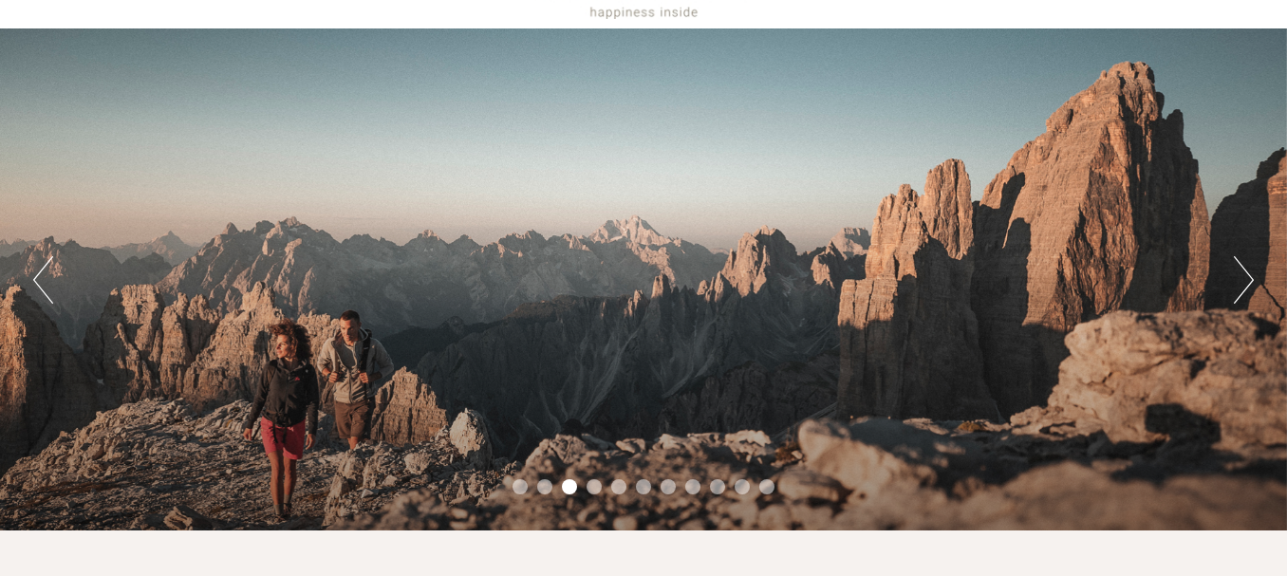
drag, startPoint x: 0, startPoint y: 0, endPoint x: 1246, endPoint y: 279, distance: 1276.8
click at [1246, 279] on button "Next" at bounding box center [1244, 279] width 20 height 47
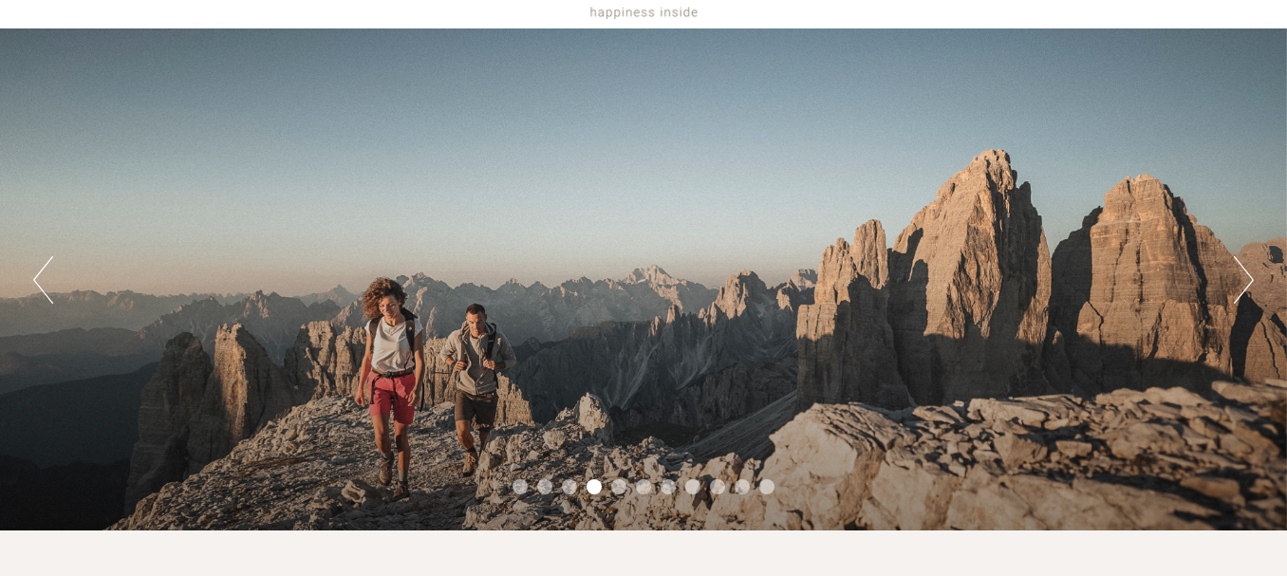
click at [1246, 279] on button "Next" at bounding box center [1244, 279] width 20 height 47
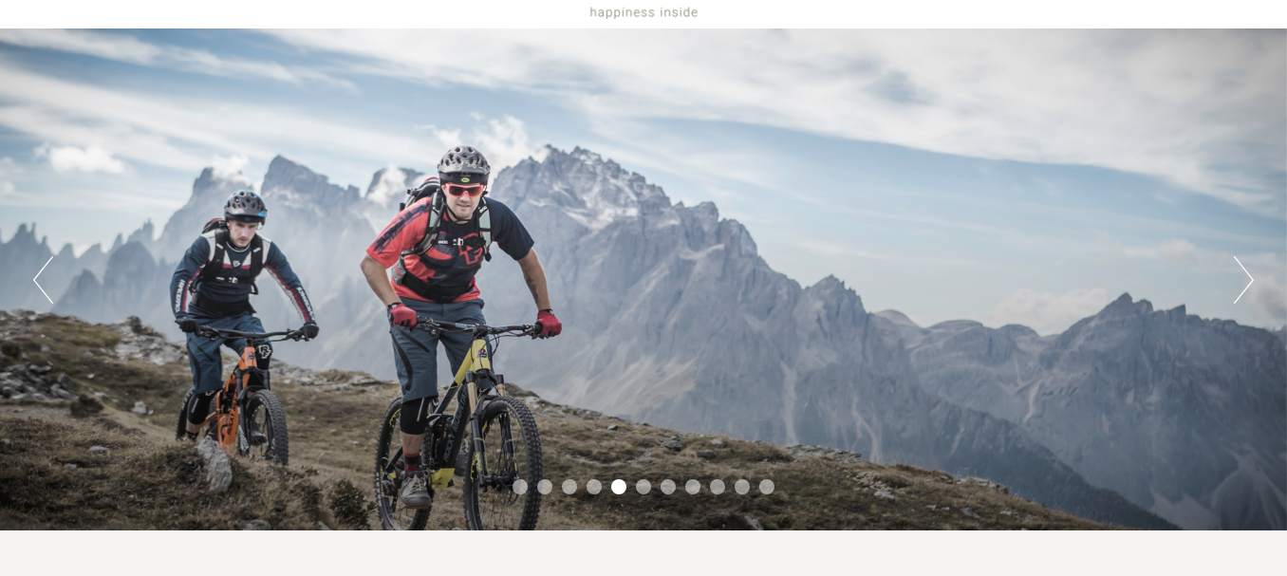
click at [1246, 279] on button "Next" at bounding box center [1244, 279] width 20 height 47
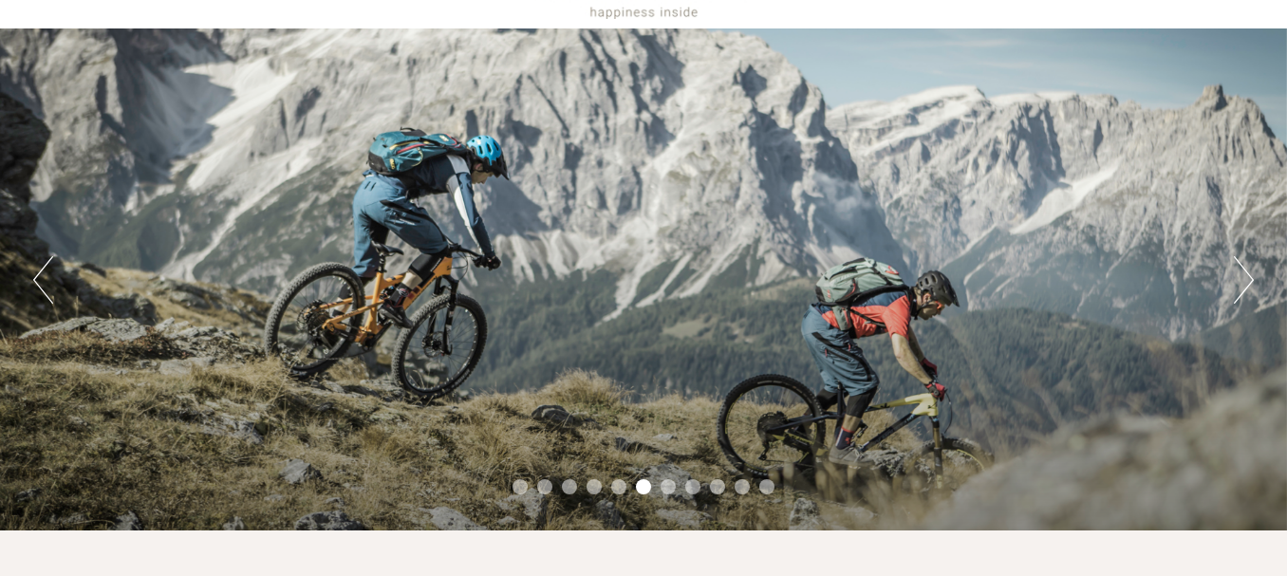
click at [1246, 279] on button "Next" at bounding box center [1244, 279] width 20 height 47
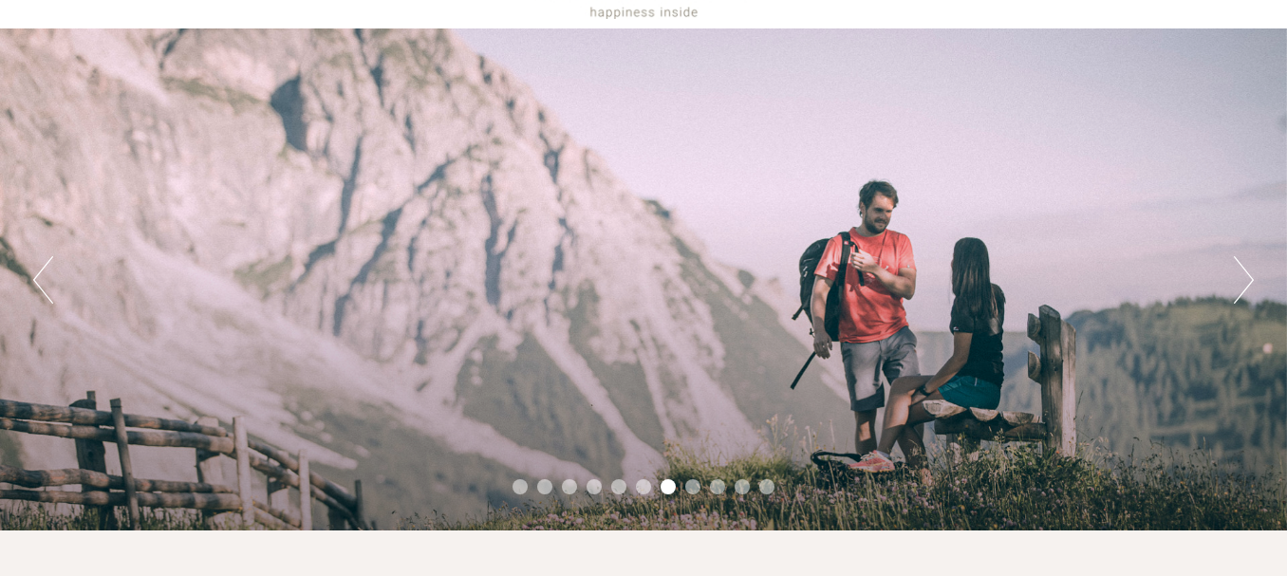
click at [1248, 273] on button "Next" at bounding box center [1244, 279] width 20 height 47
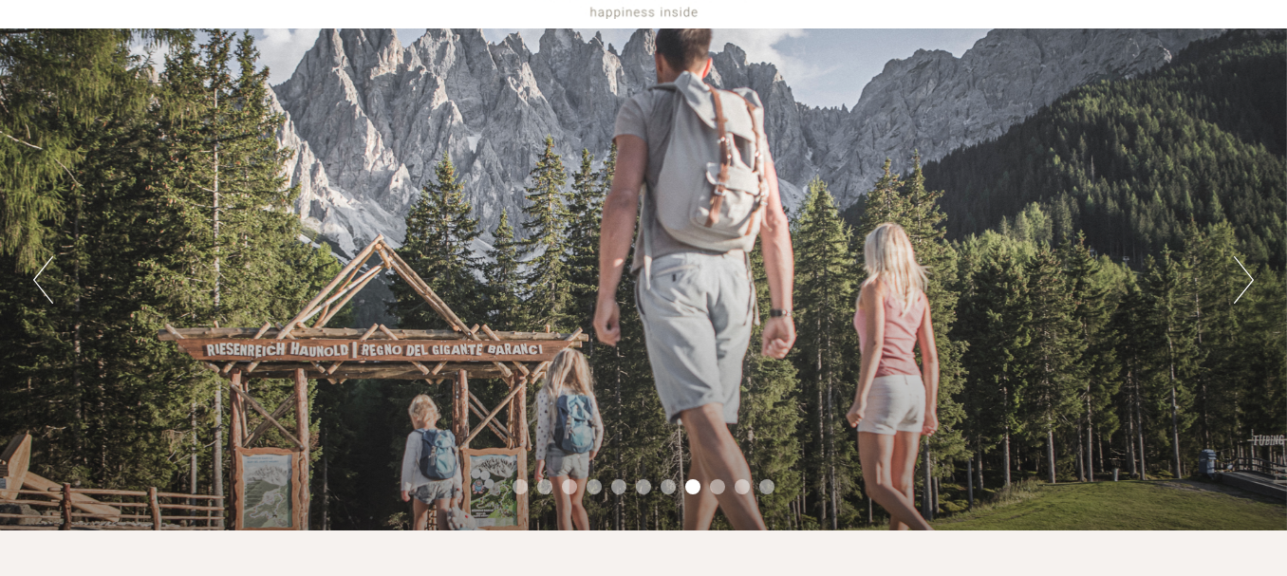
click at [1248, 273] on button "Next" at bounding box center [1244, 279] width 20 height 47
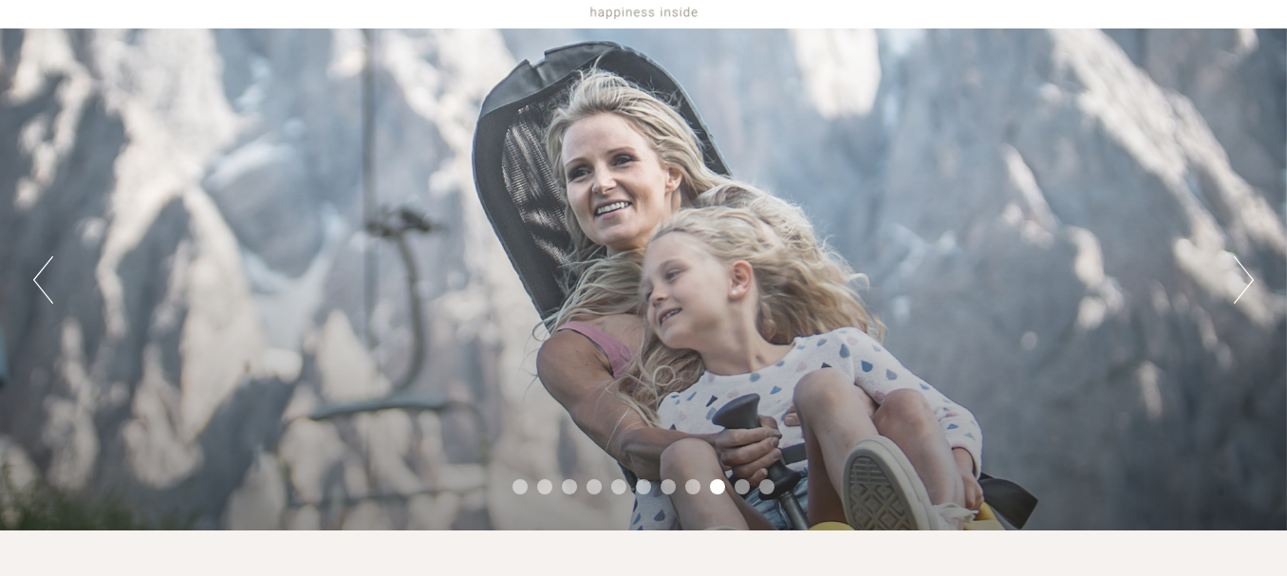
click at [1248, 273] on button "Next" at bounding box center [1244, 279] width 20 height 47
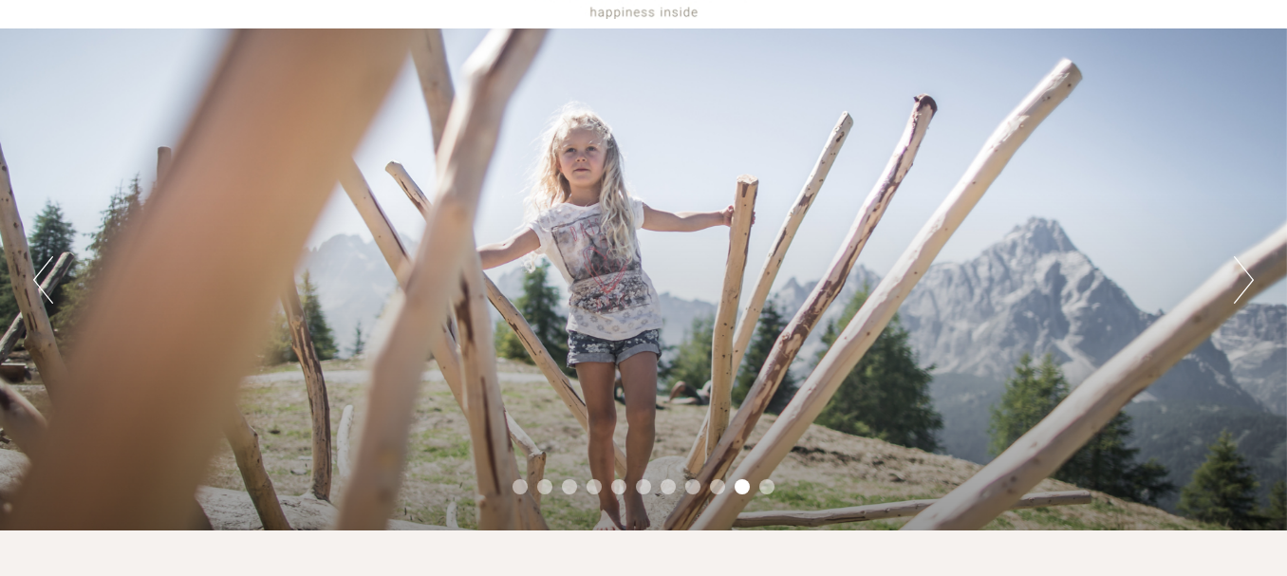
click at [1248, 273] on button "Next" at bounding box center [1244, 279] width 20 height 47
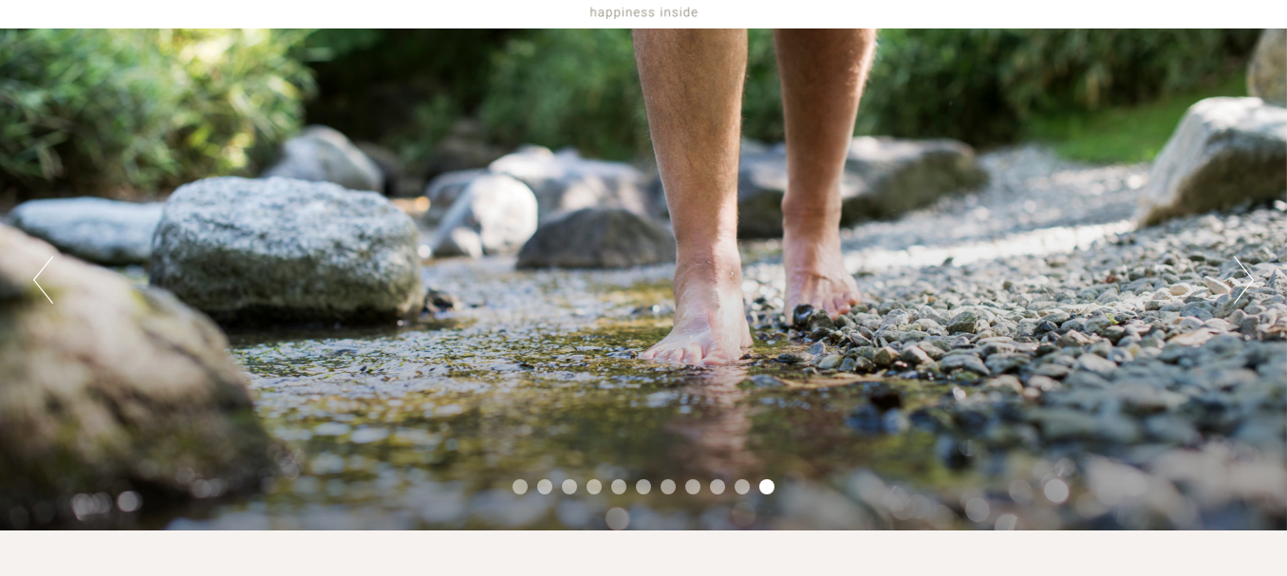
click at [1248, 273] on button "Next" at bounding box center [1244, 279] width 20 height 47
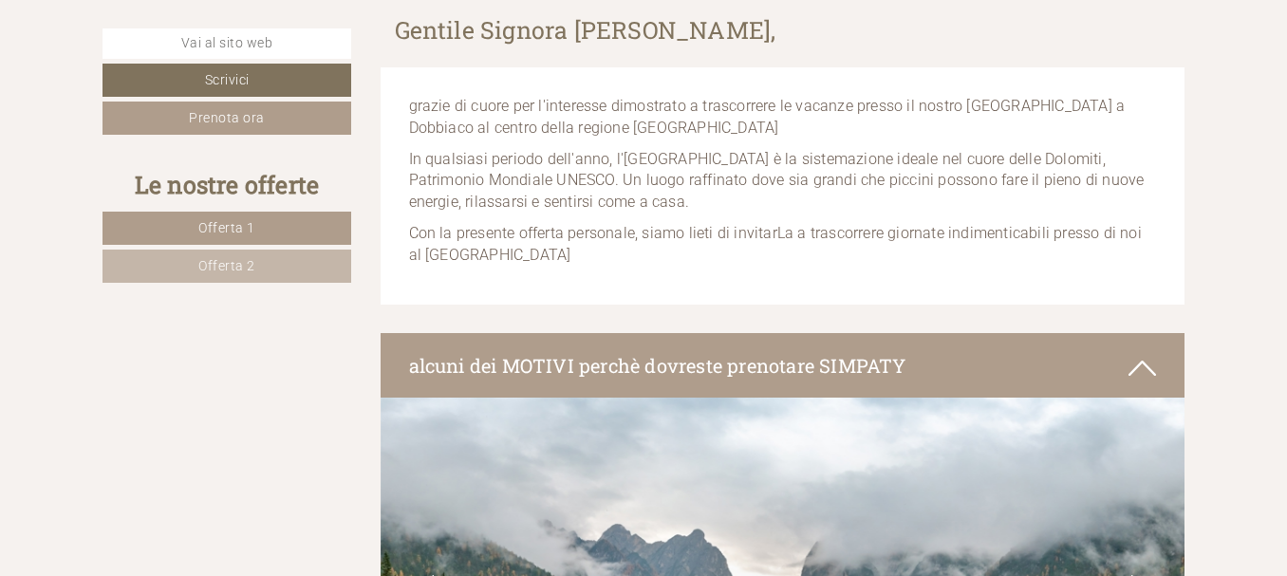
scroll to position [949, 0]
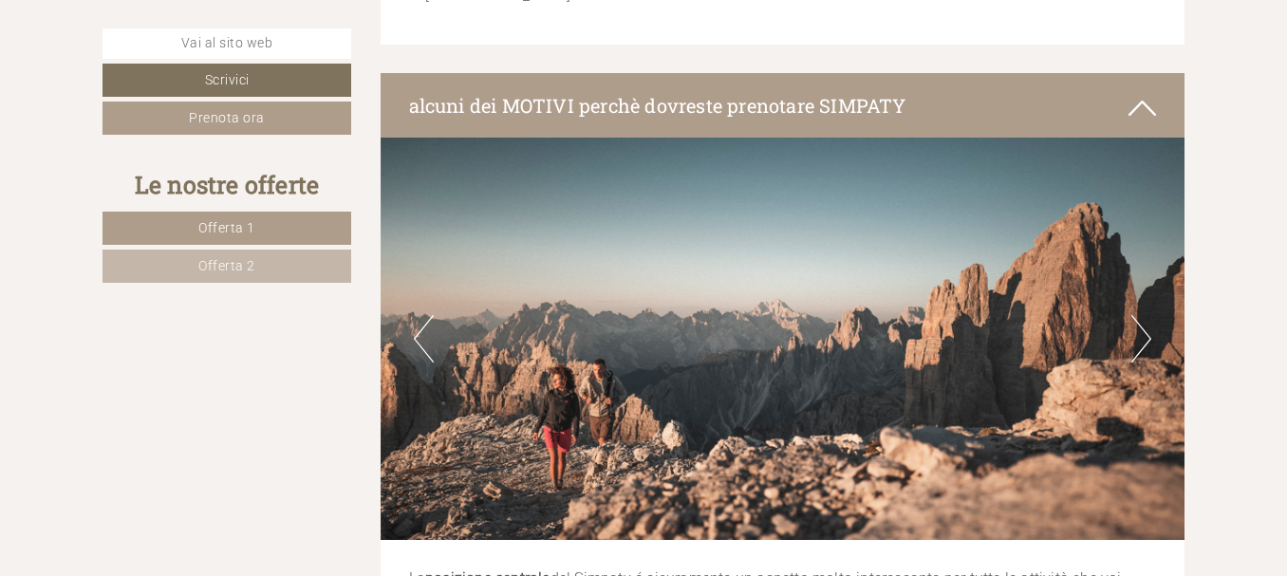
click at [236, 217] on link "Offerta 1" at bounding box center [226, 228] width 249 height 33
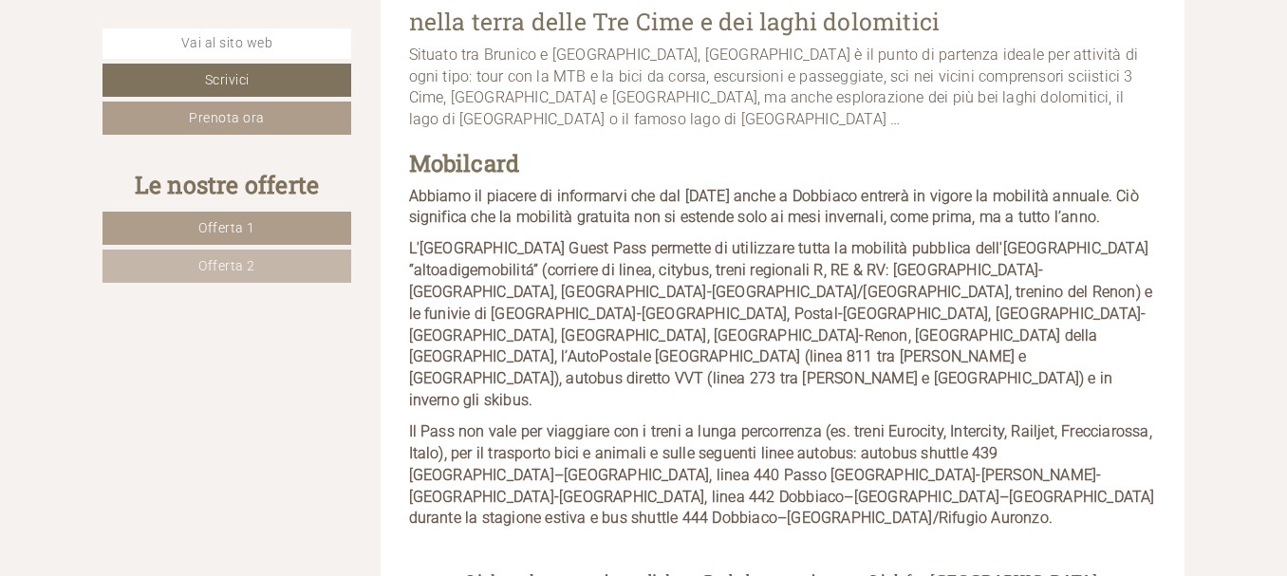
scroll to position [8324, 0]
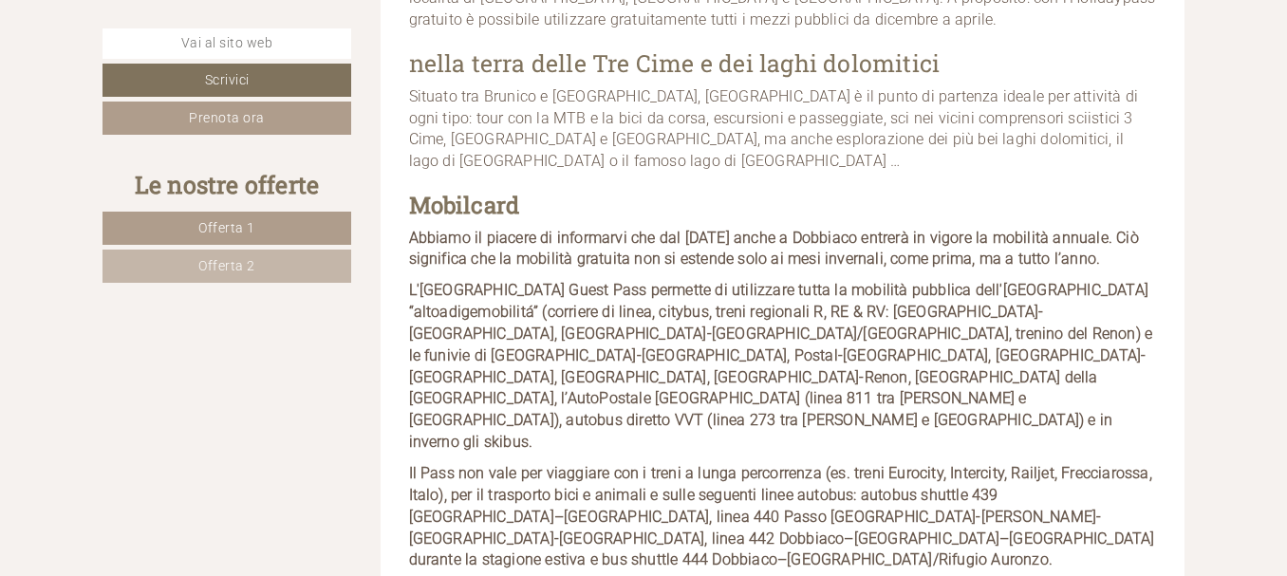
click at [213, 266] on span "Offerta 2" at bounding box center [226, 265] width 57 height 15
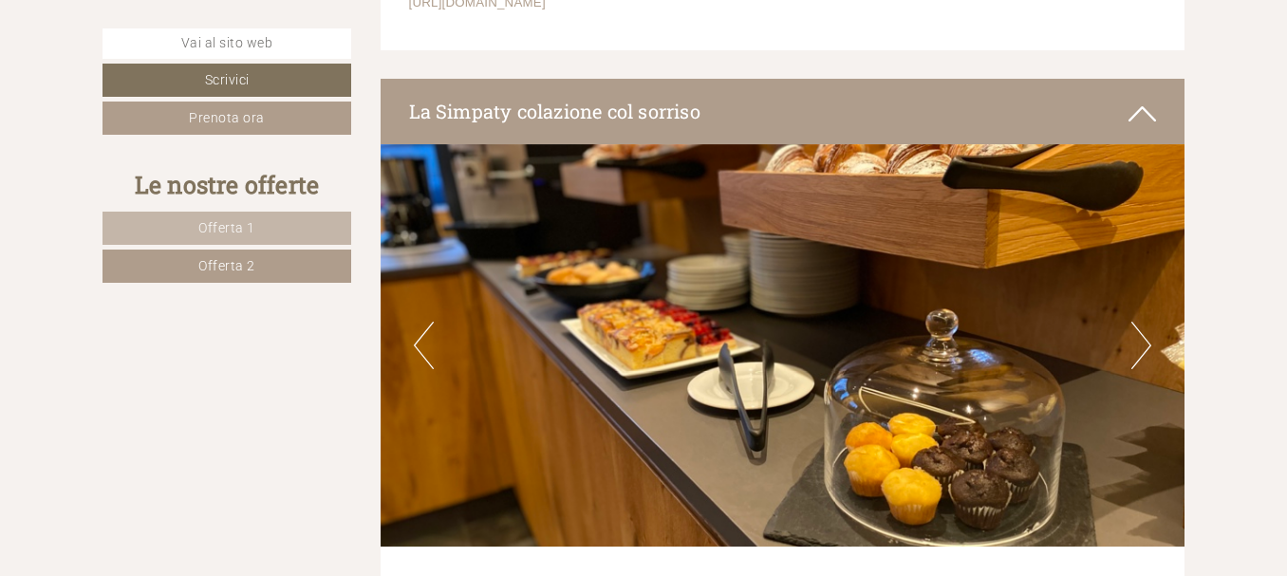
scroll to position [4187, 0]
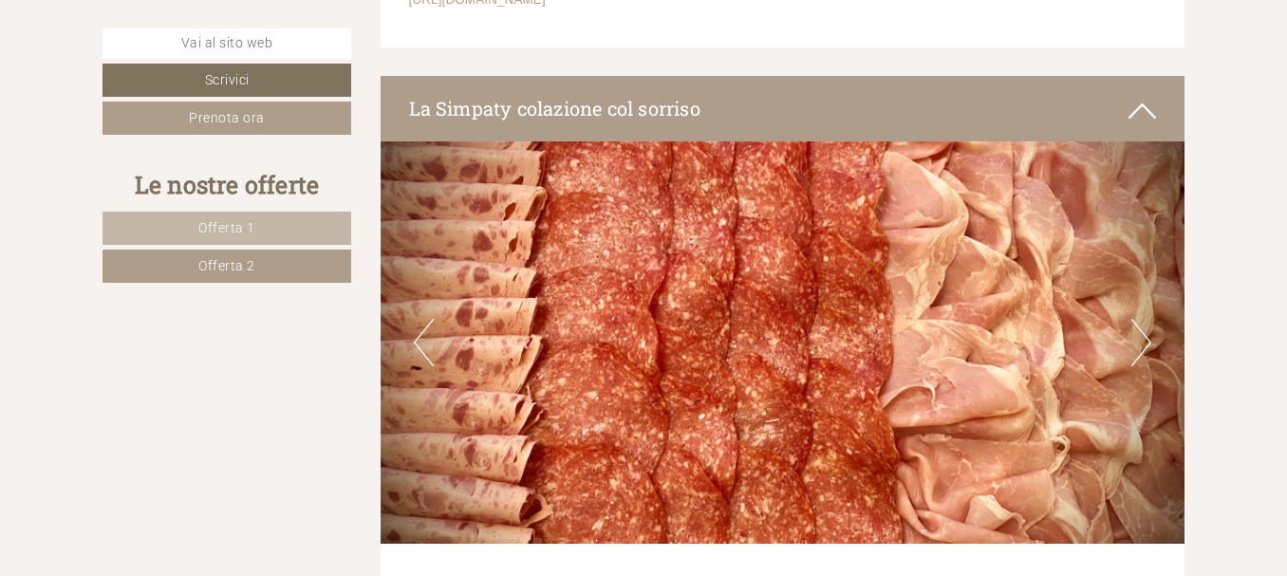
click at [1142, 336] on button "Next" at bounding box center [1141, 342] width 20 height 47
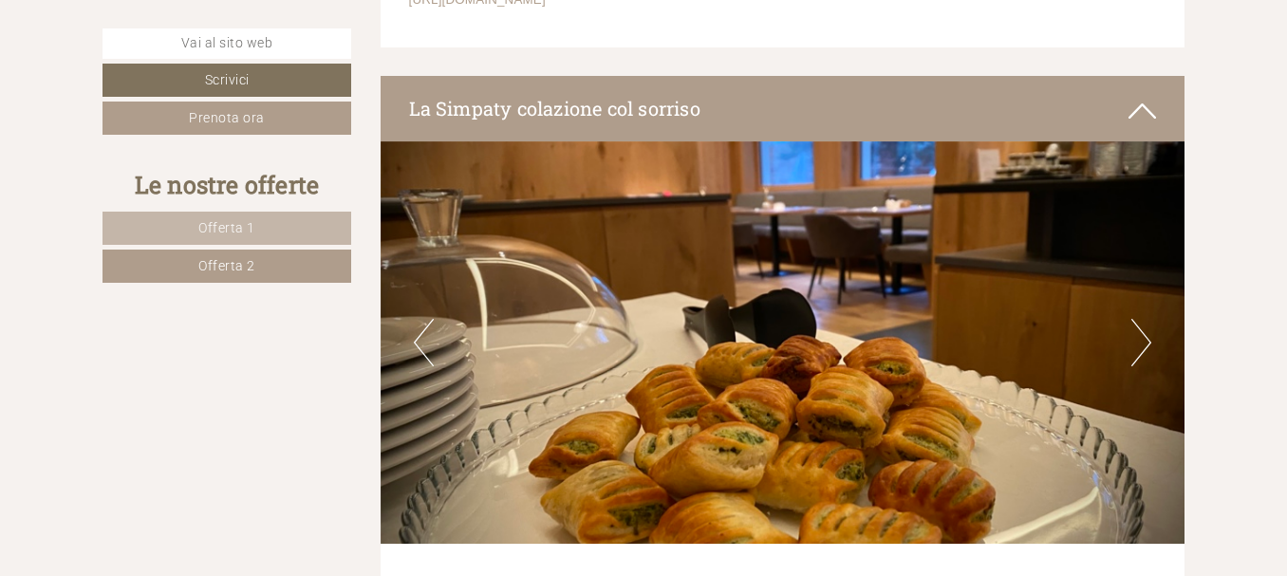
click at [1142, 336] on button "Next" at bounding box center [1141, 342] width 20 height 47
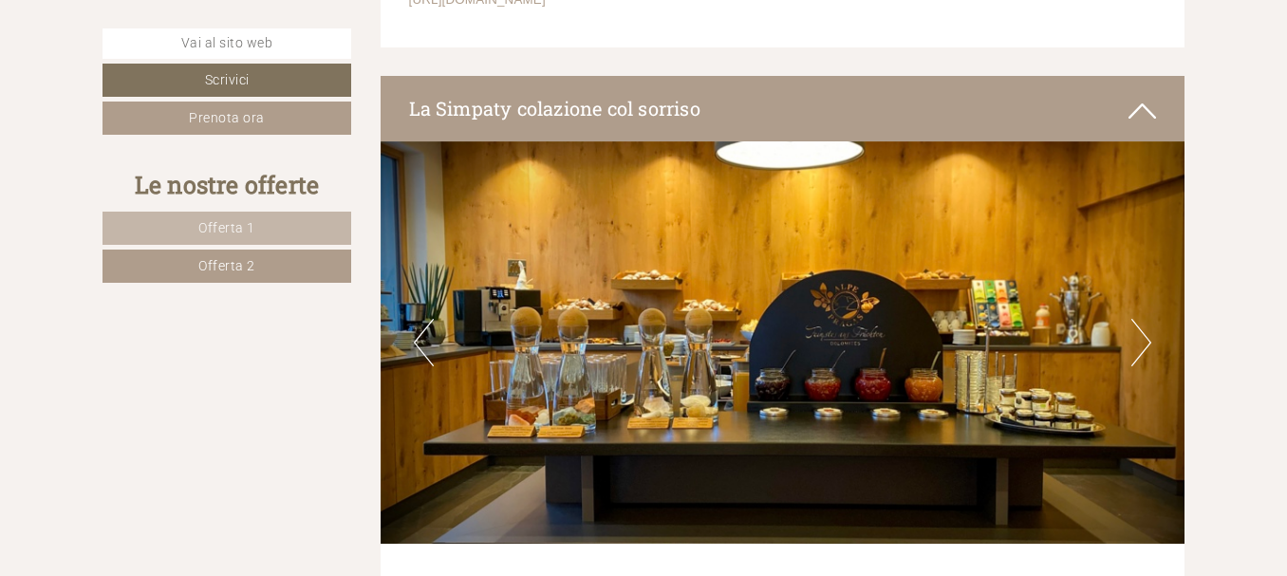
click at [1142, 336] on button "Next" at bounding box center [1141, 342] width 20 height 47
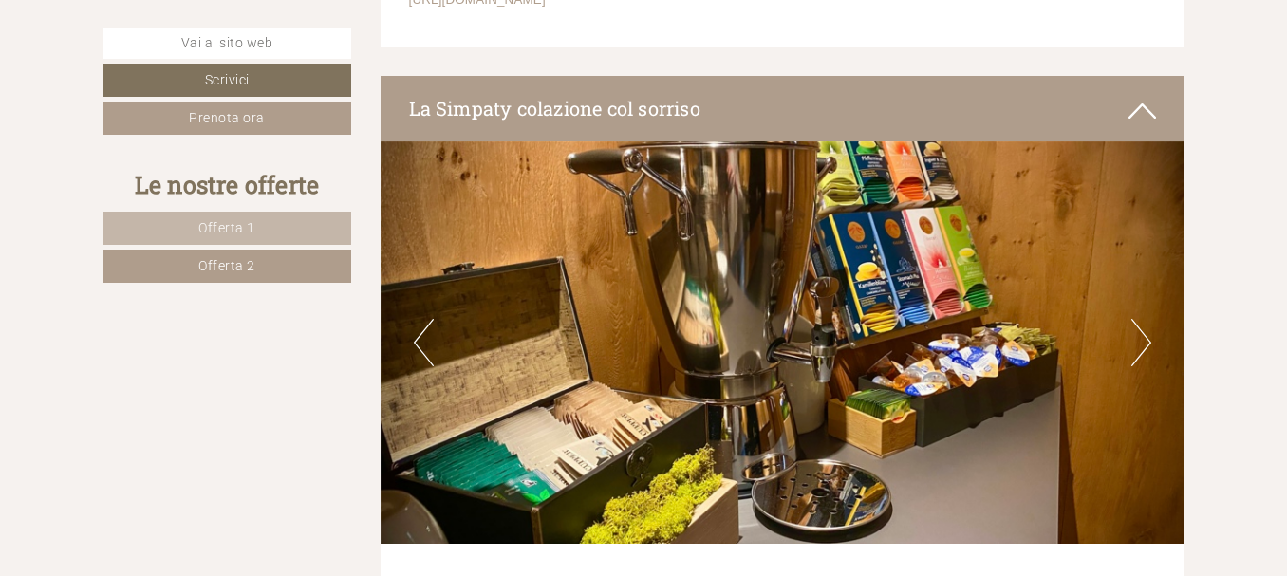
click at [1142, 336] on button "Next" at bounding box center [1141, 342] width 20 height 47
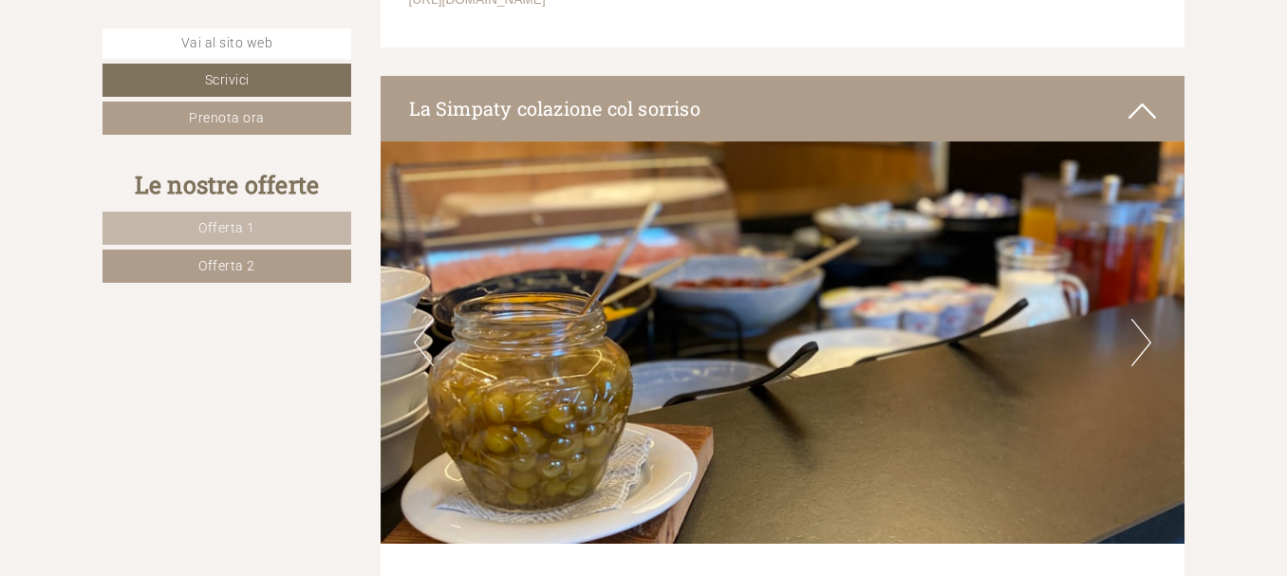
click at [1142, 336] on button "Next" at bounding box center [1141, 342] width 20 height 47
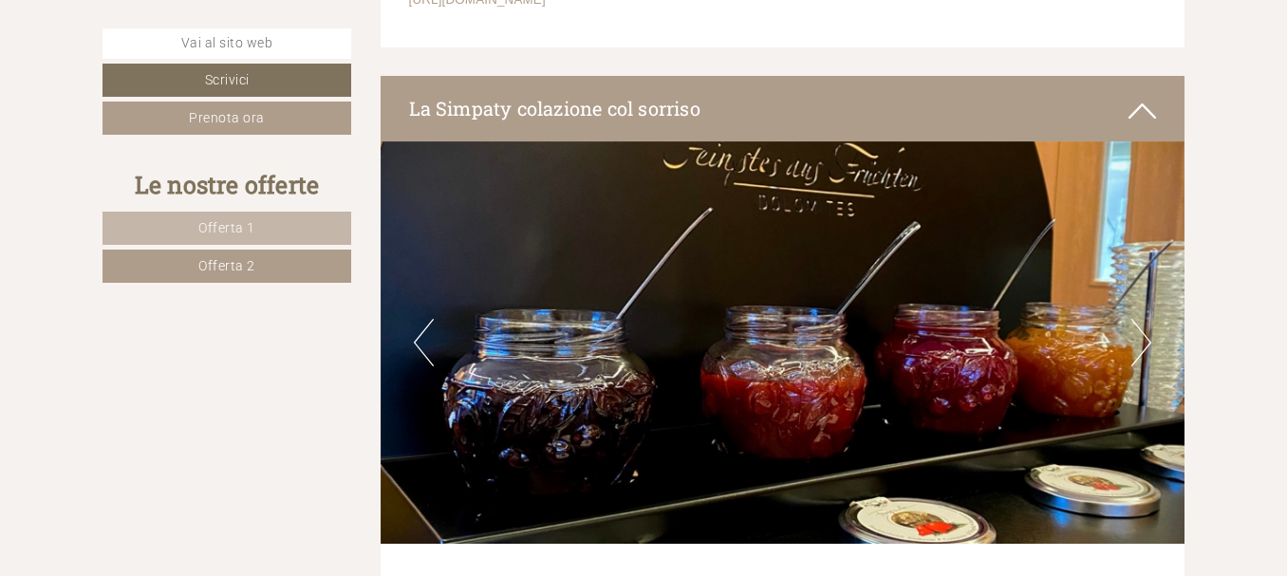
click at [1142, 336] on button "Next" at bounding box center [1141, 342] width 20 height 47
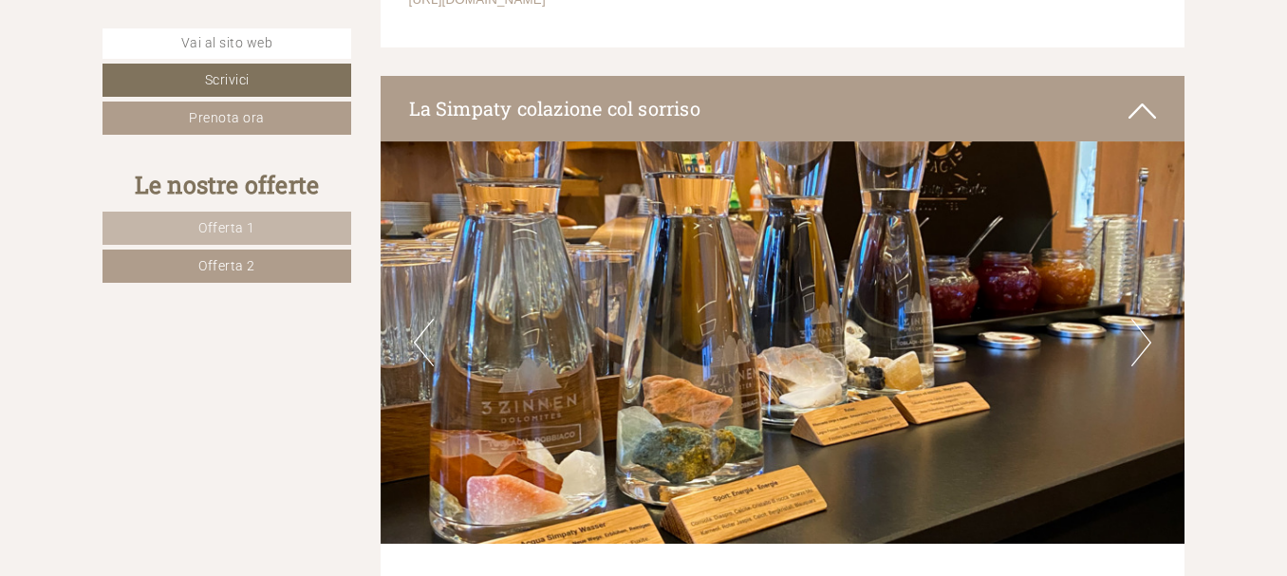
click at [1142, 336] on button "Next" at bounding box center [1141, 342] width 20 height 47
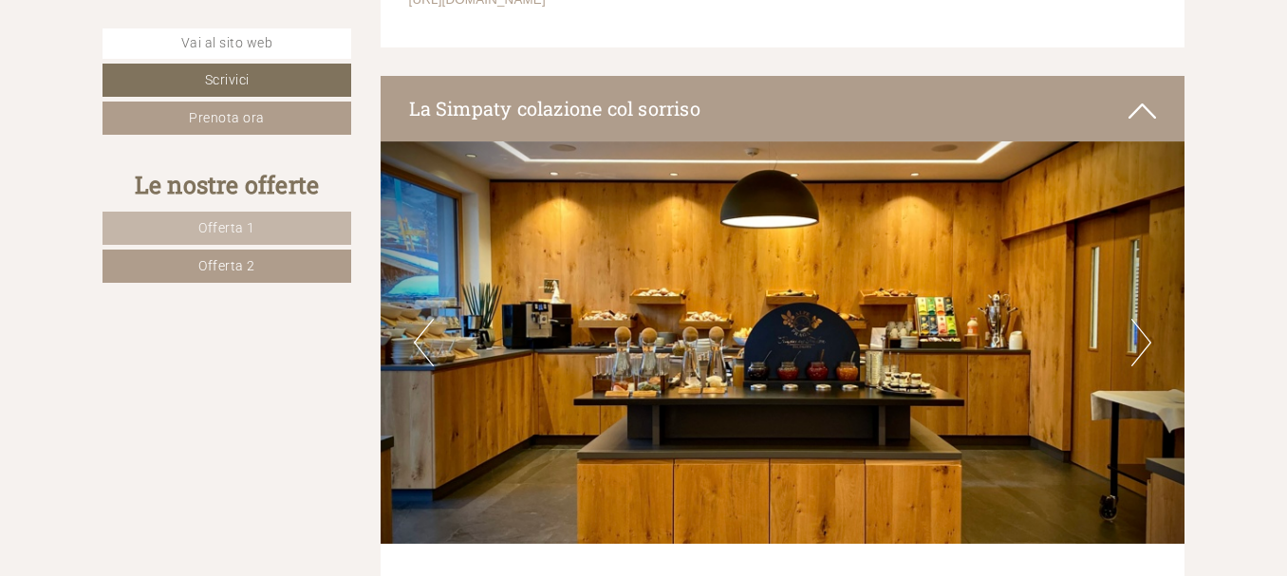
click at [1142, 336] on button "Next" at bounding box center [1141, 342] width 20 height 47
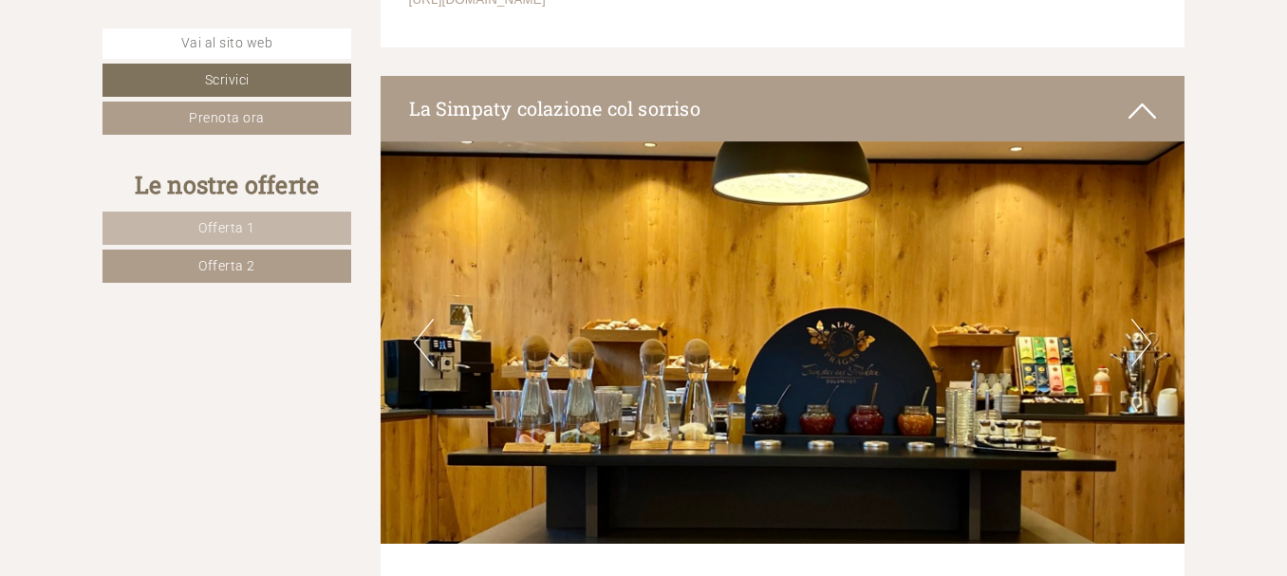
click at [1142, 336] on button "Next" at bounding box center [1141, 342] width 20 height 47
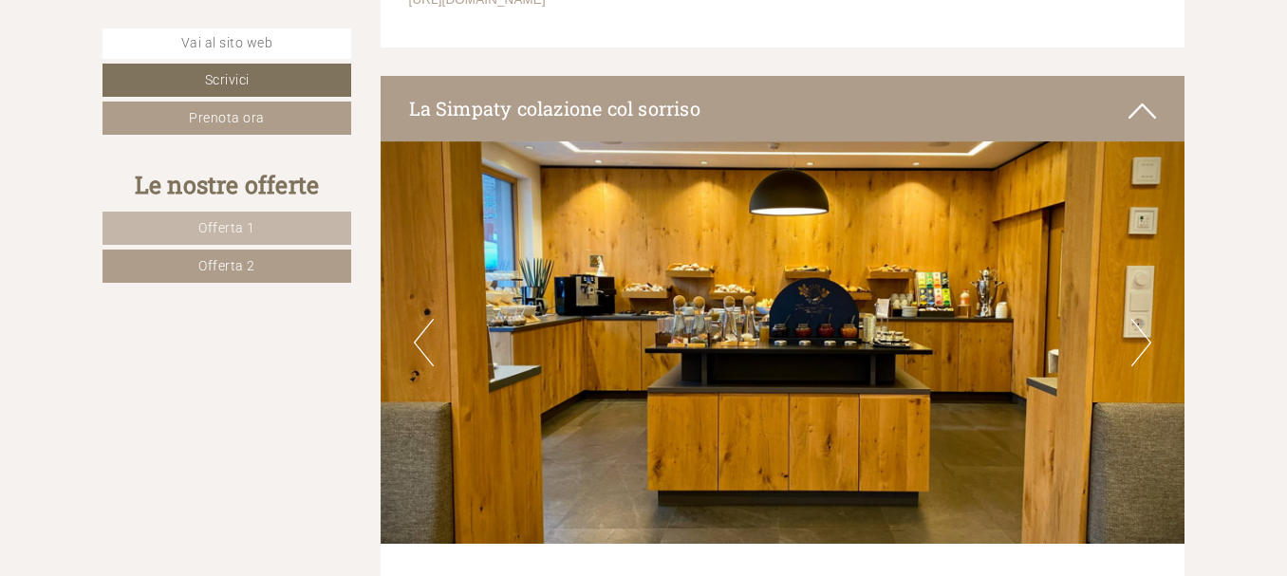
click at [1142, 336] on button "Next" at bounding box center [1141, 342] width 20 height 47
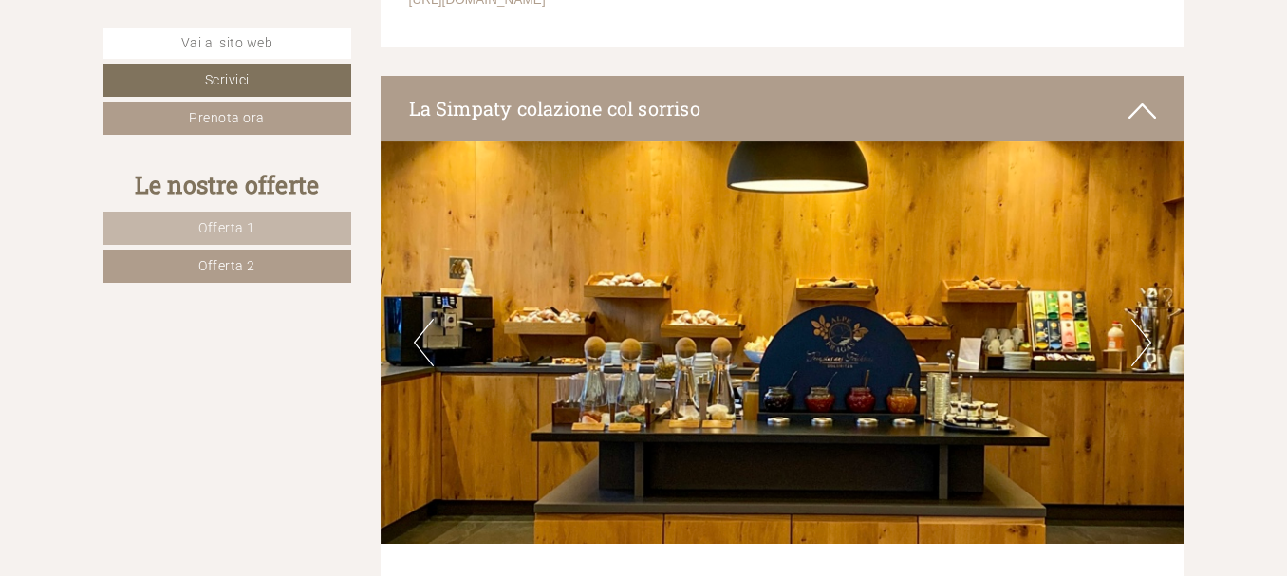
click at [1142, 336] on button "Next" at bounding box center [1141, 342] width 20 height 47
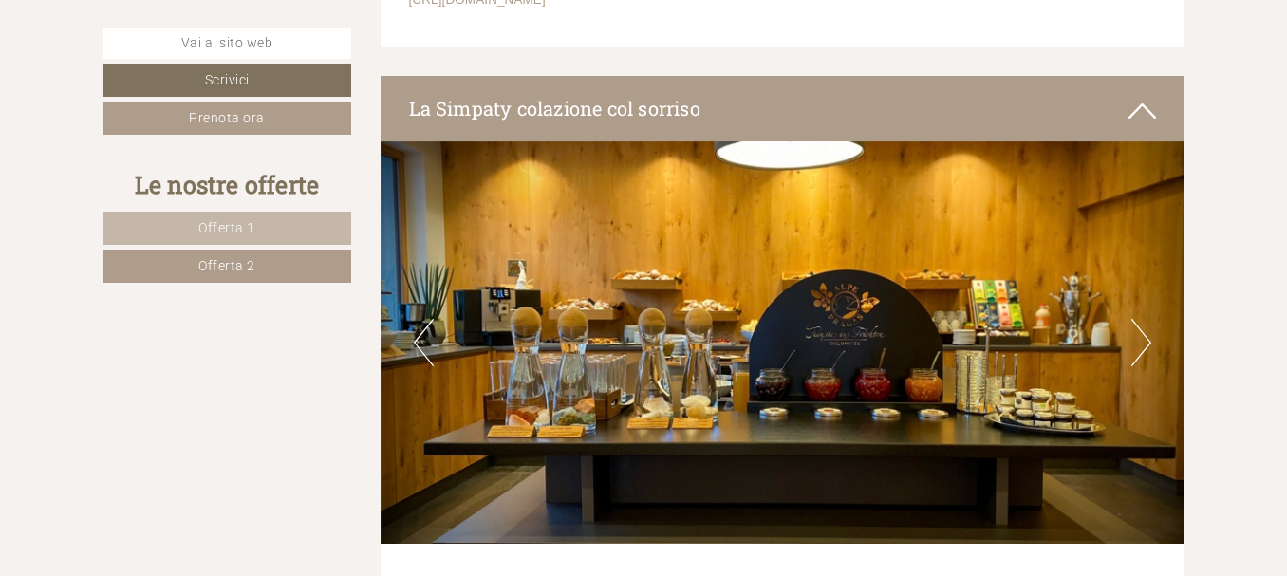
click at [1142, 336] on button "Next" at bounding box center [1141, 342] width 20 height 47
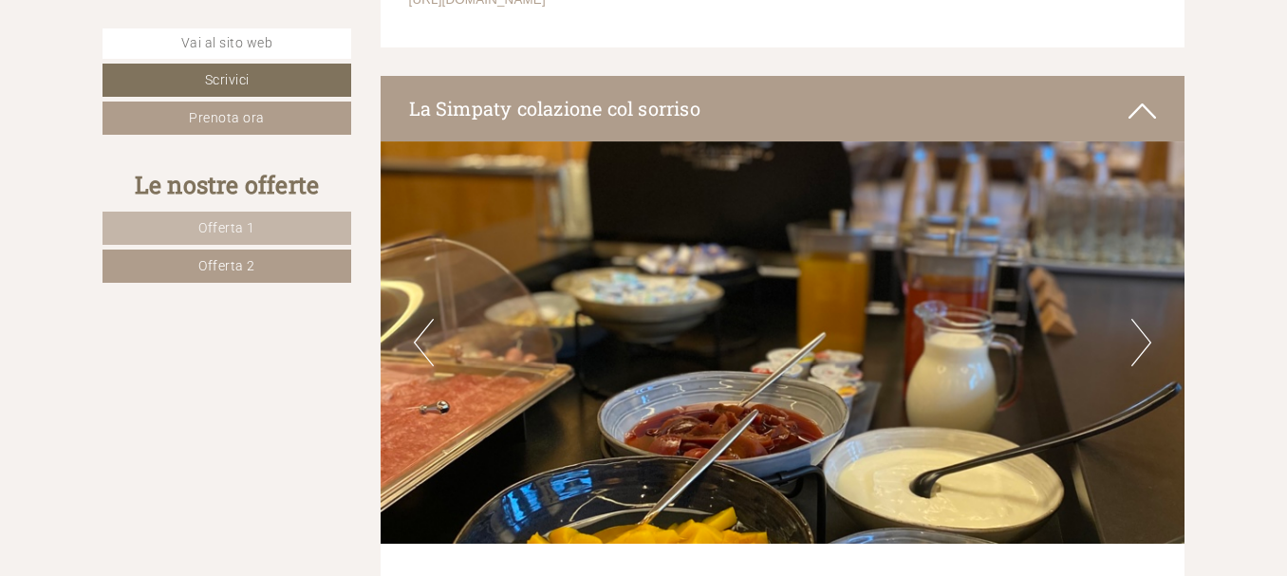
click at [1142, 336] on button "Next" at bounding box center [1141, 342] width 20 height 47
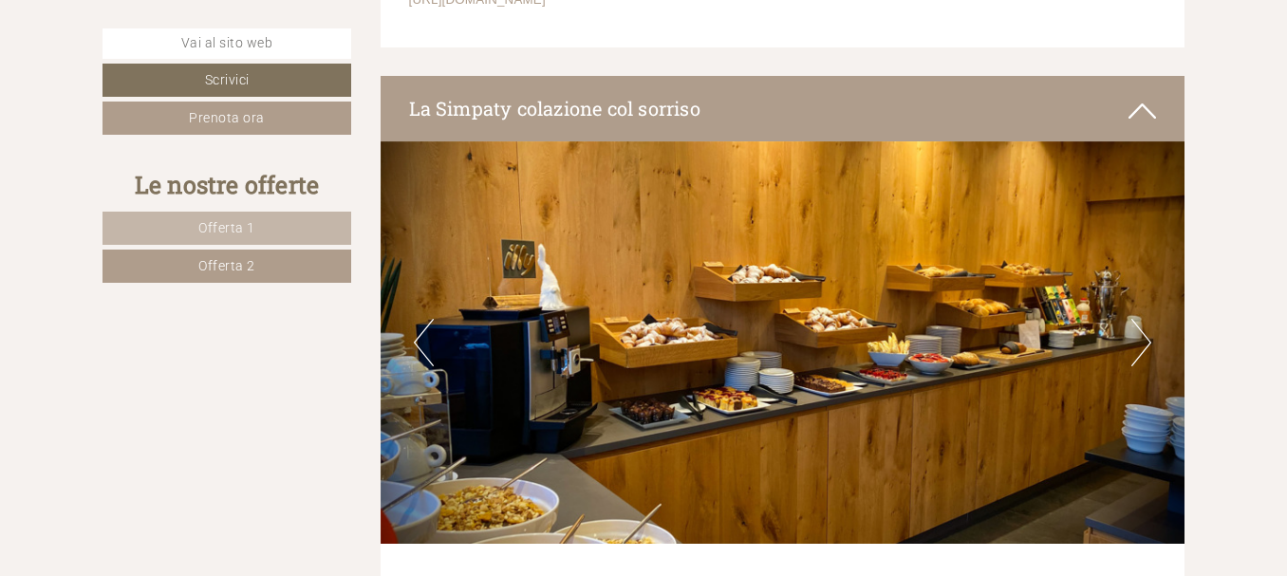
click at [1142, 336] on button "Next" at bounding box center [1141, 342] width 20 height 47
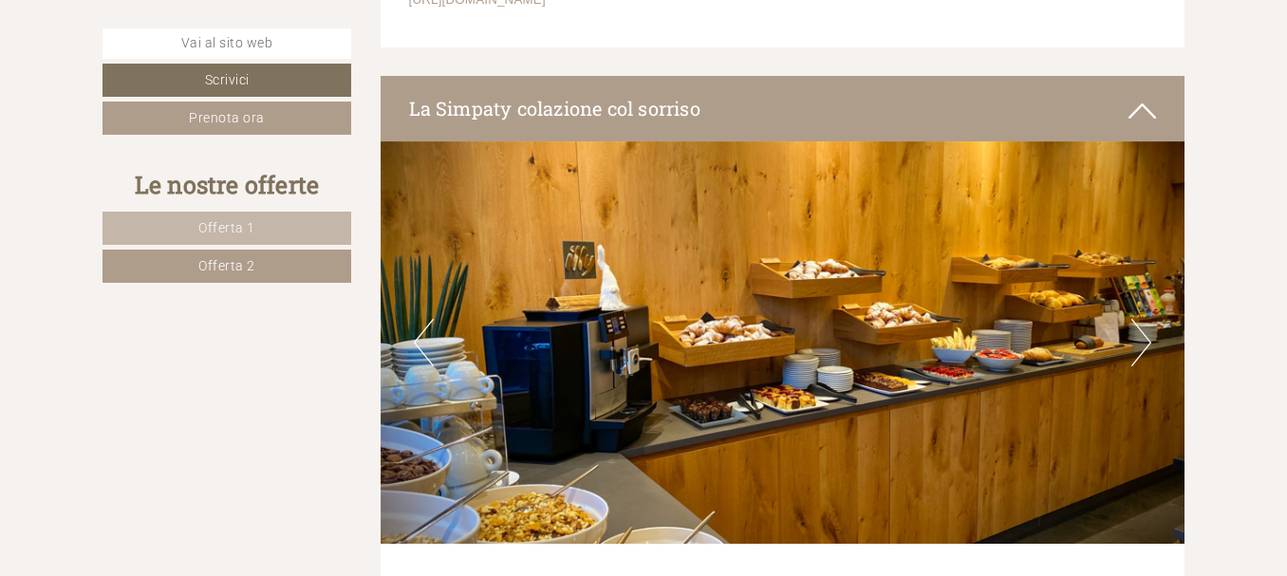
click at [1142, 336] on button "Next" at bounding box center [1141, 342] width 20 height 47
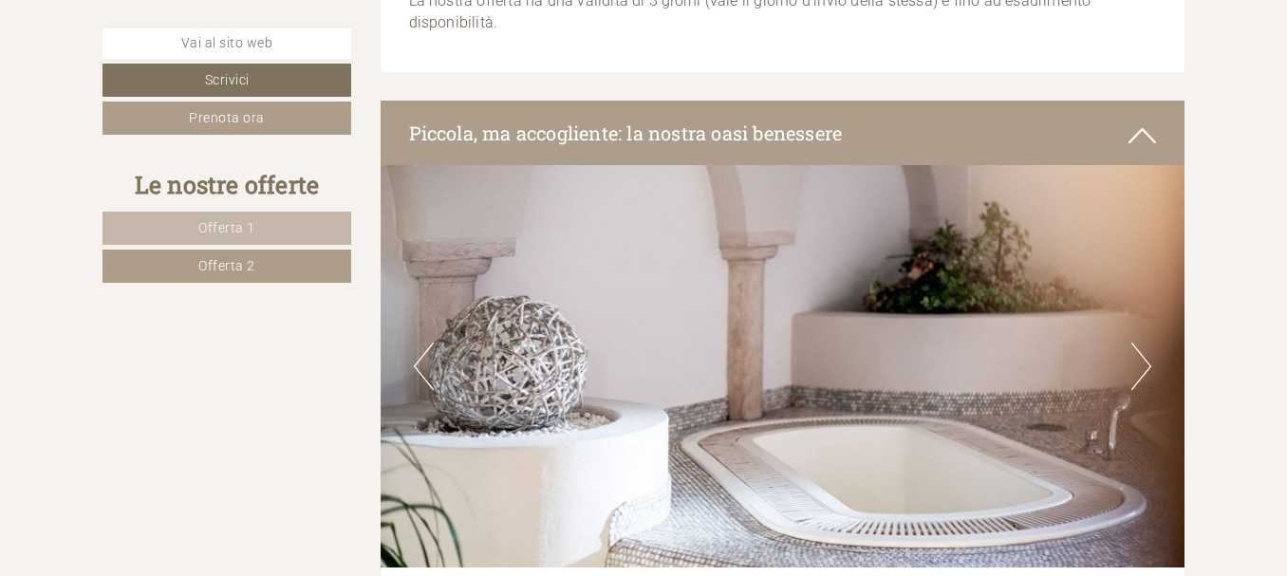
scroll to position [6350, 0]
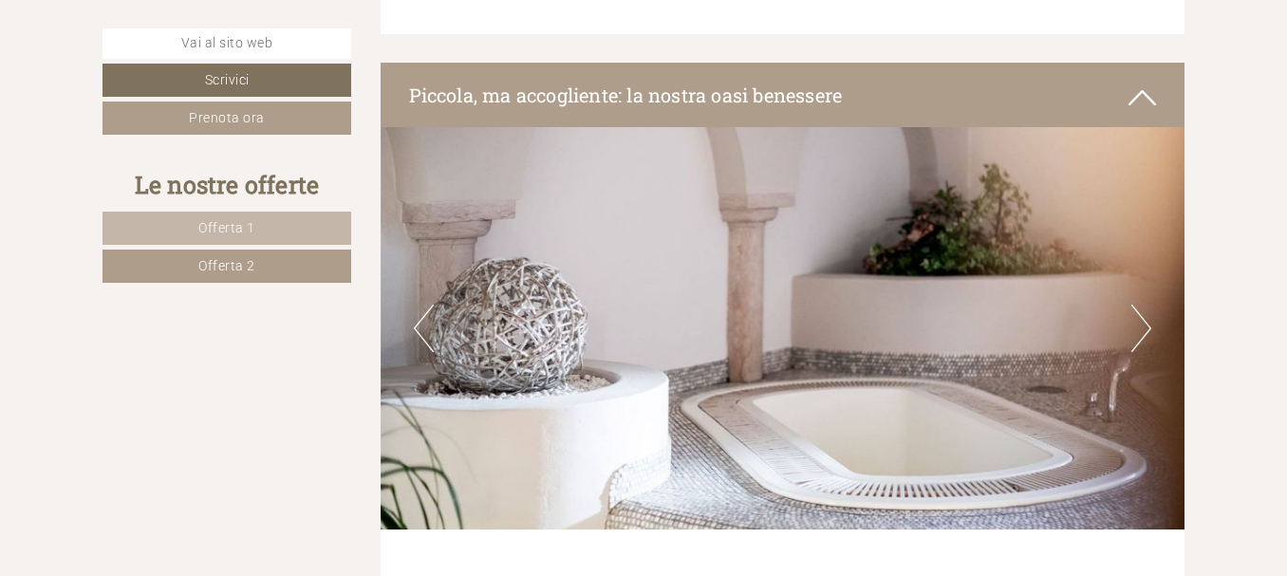
click at [1143, 306] on button "Next" at bounding box center [1141, 328] width 20 height 47
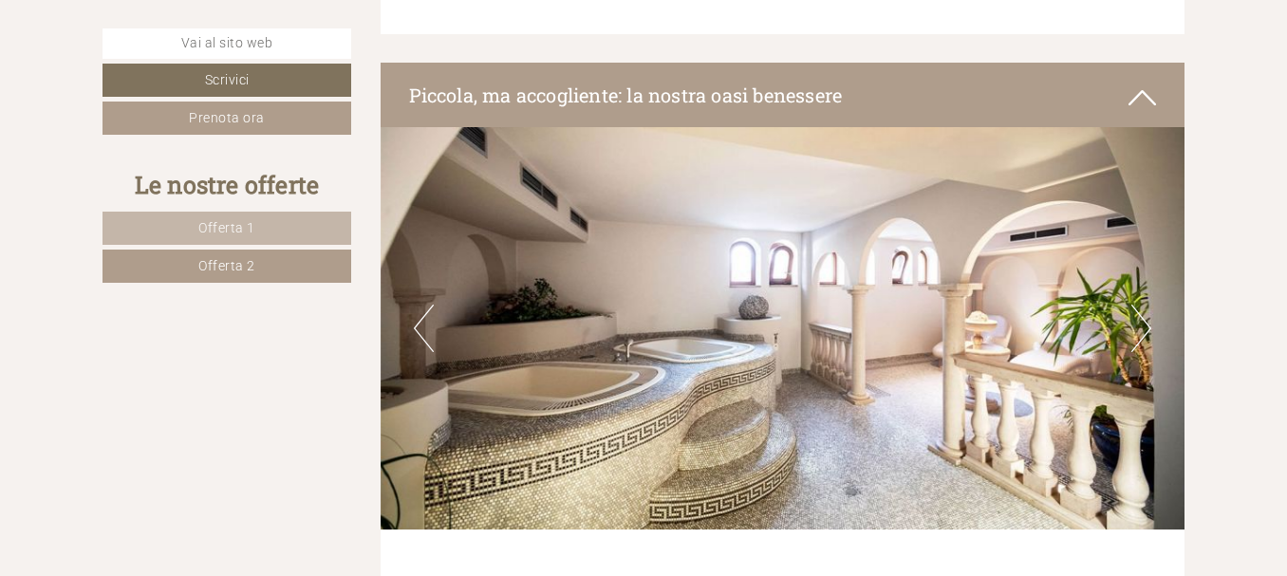
click at [1135, 305] on button "Next" at bounding box center [1141, 328] width 20 height 47
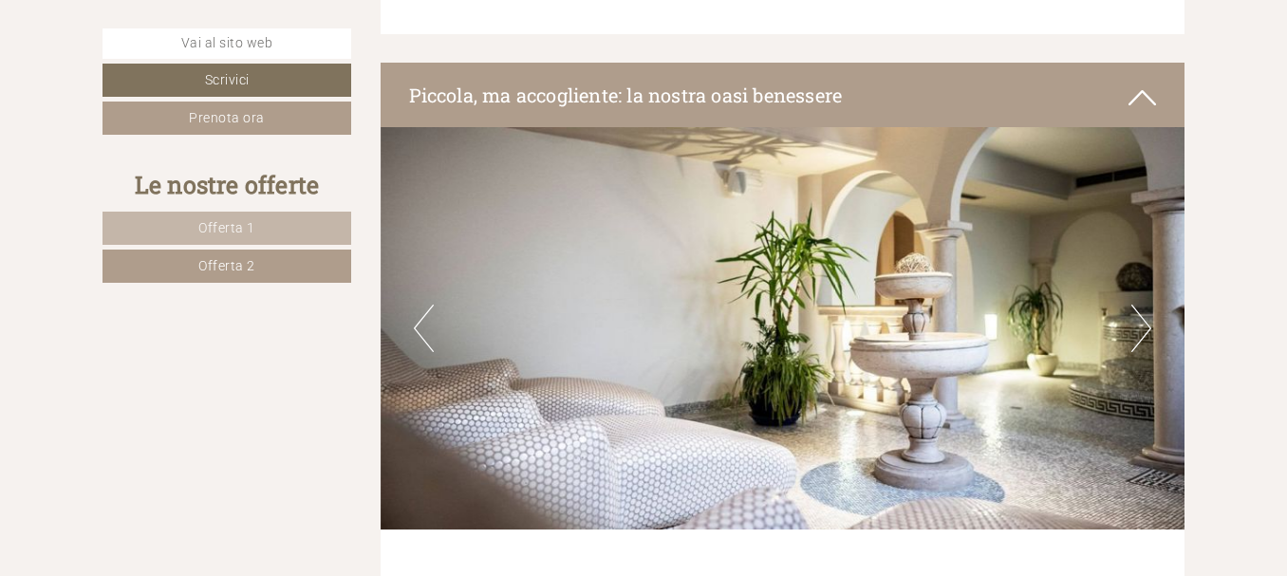
click at [1135, 305] on button "Next" at bounding box center [1141, 328] width 20 height 47
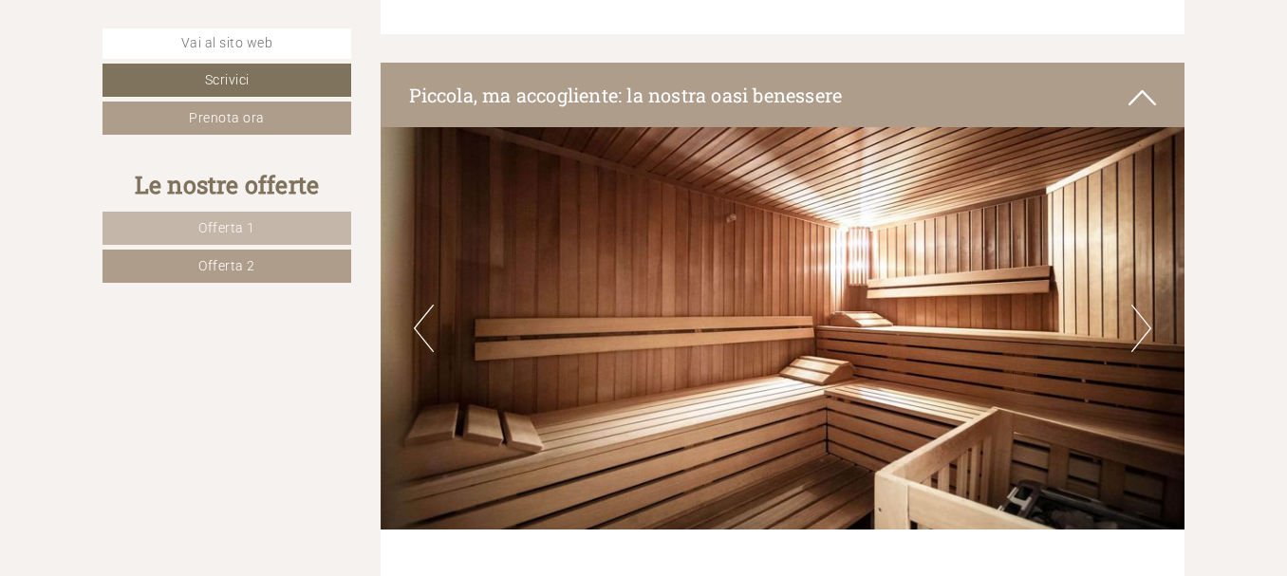
click at [1135, 305] on button "Next" at bounding box center [1141, 328] width 20 height 47
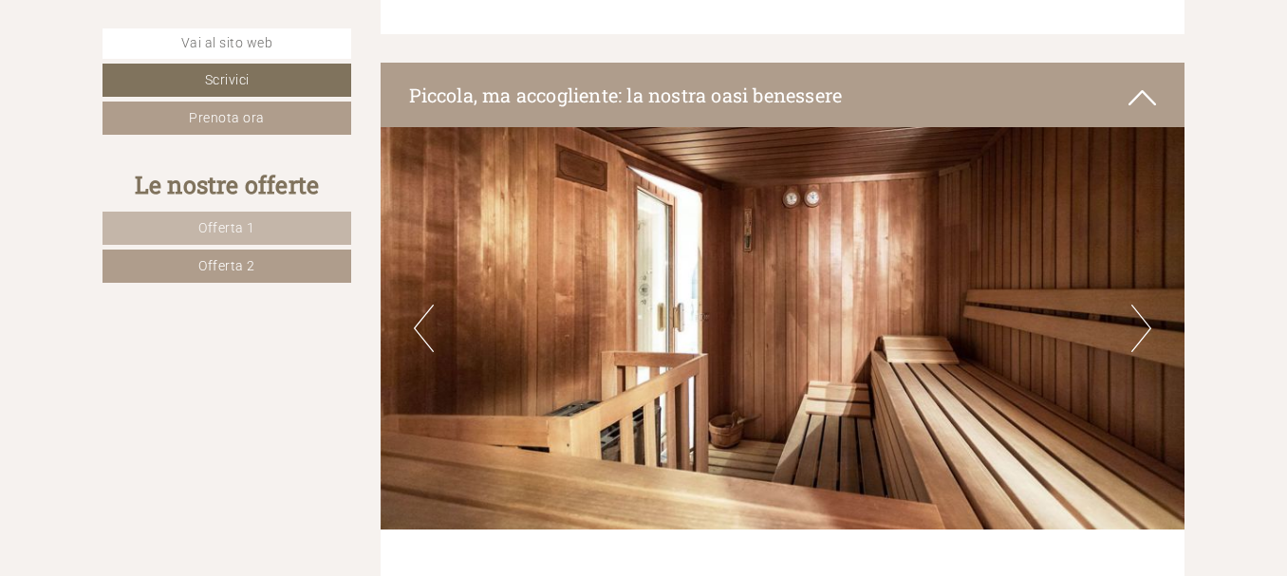
click at [1135, 305] on button "Next" at bounding box center [1141, 328] width 20 height 47
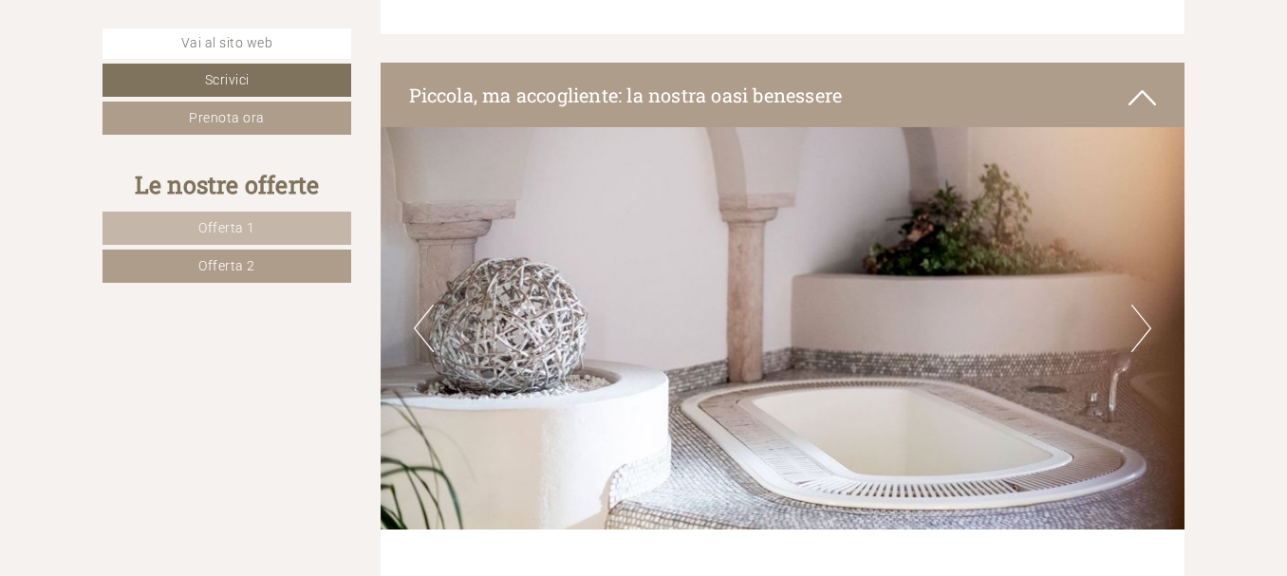
click at [1135, 305] on button "Next" at bounding box center [1141, 328] width 20 height 47
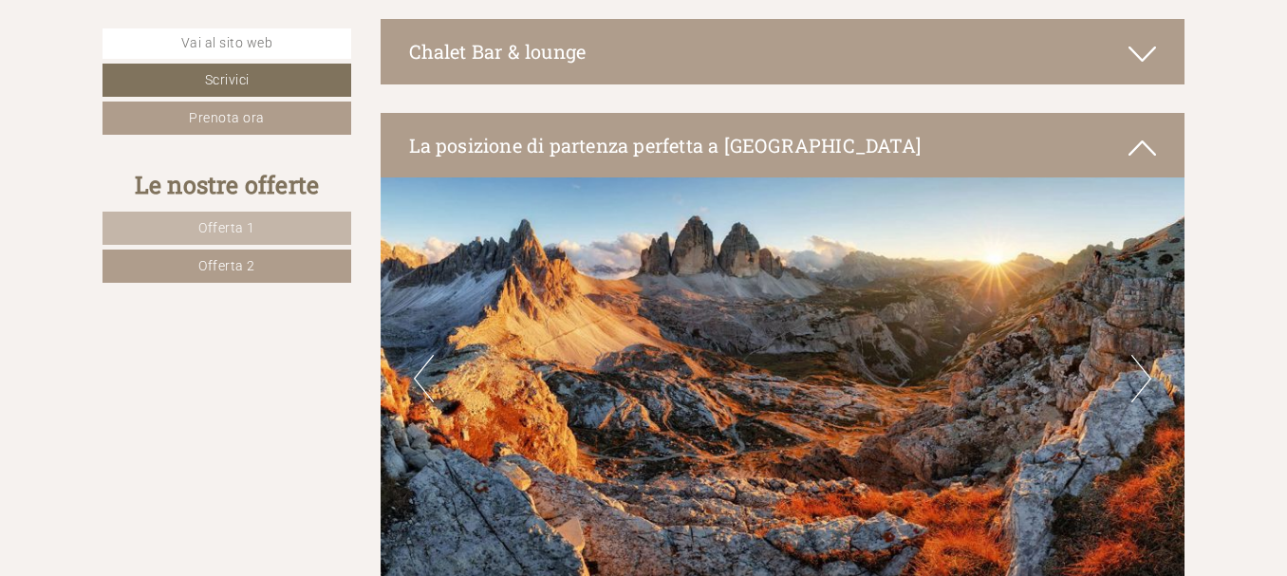
scroll to position [7261, 0]
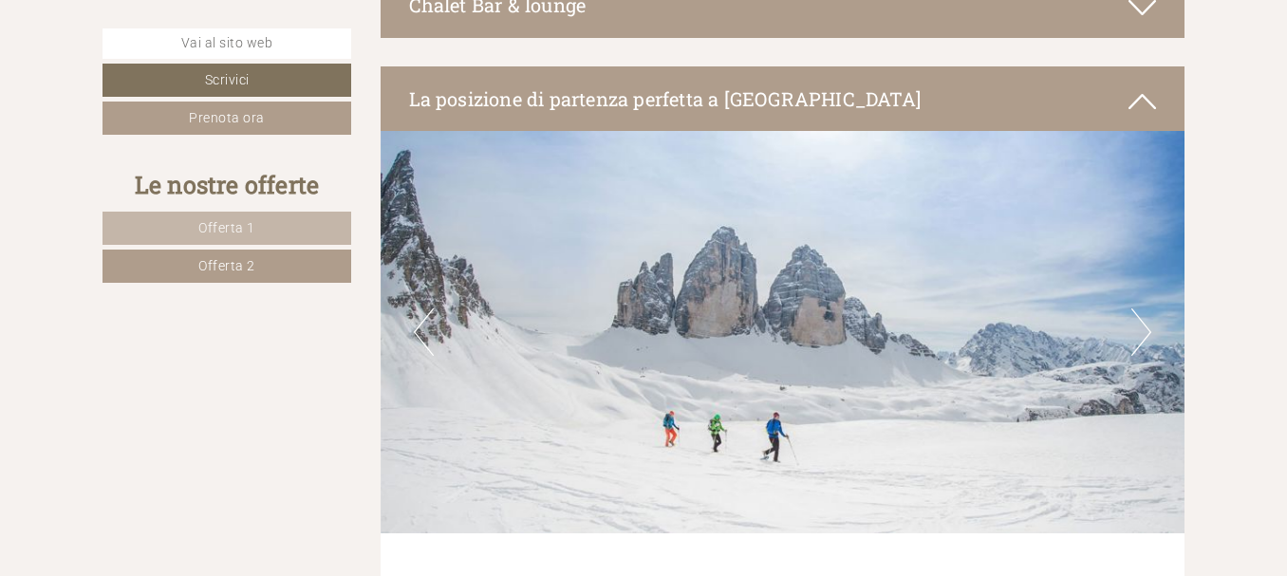
click at [1143, 308] on button "Next" at bounding box center [1141, 331] width 20 height 47
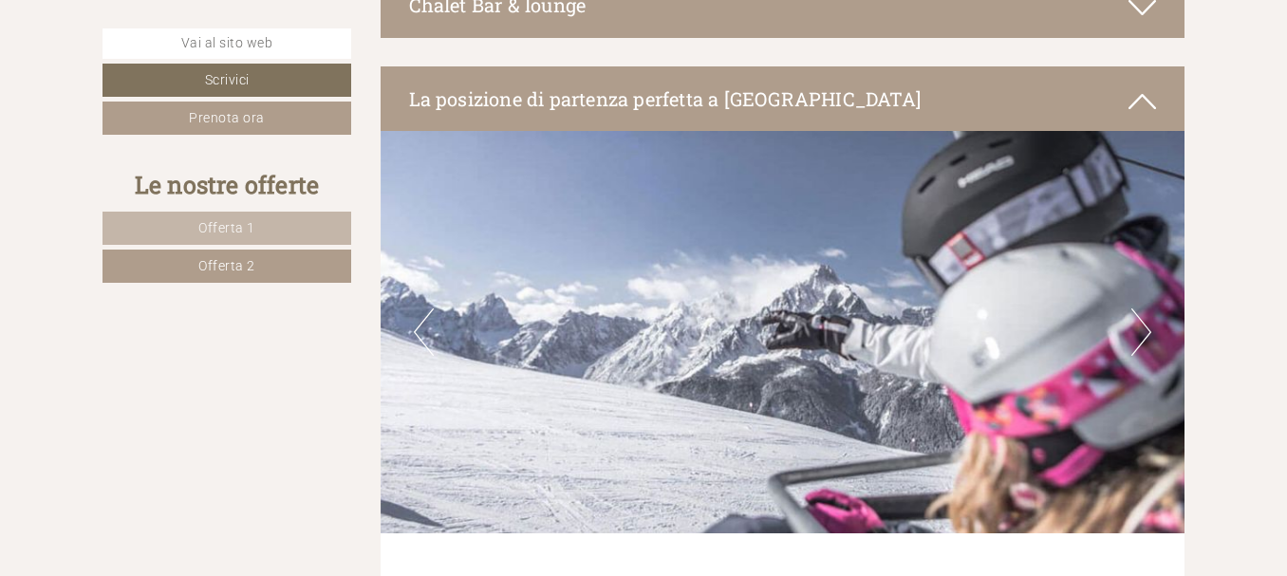
click at [1143, 308] on button "Next" at bounding box center [1141, 331] width 20 height 47
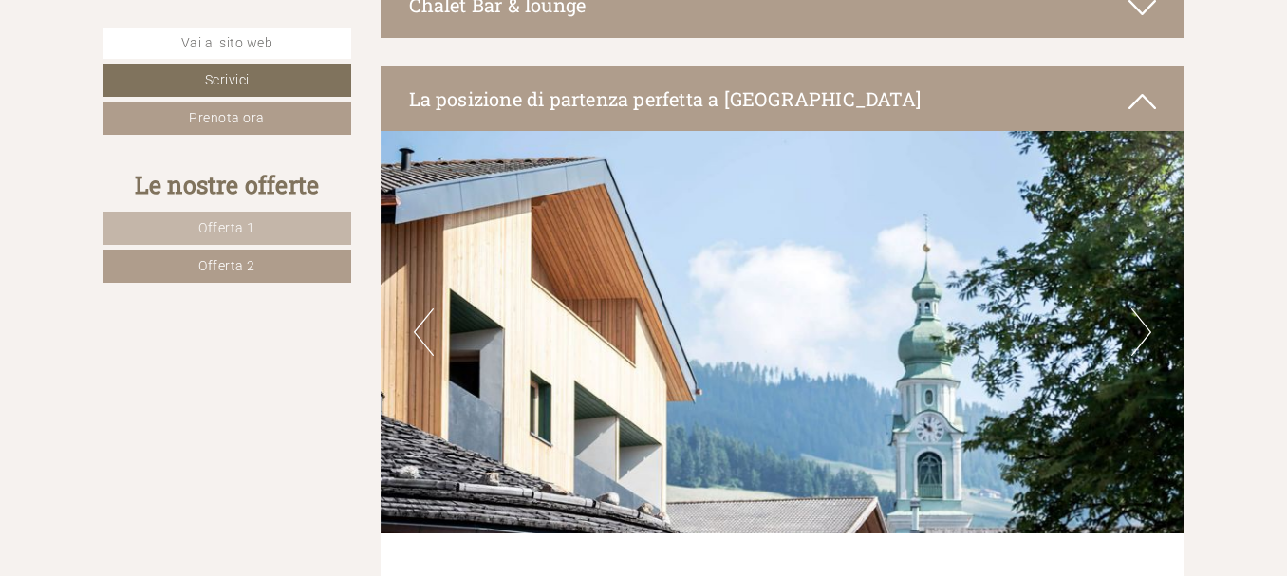
click at [1143, 308] on button "Next" at bounding box center [1141, 331] width 20 height 47
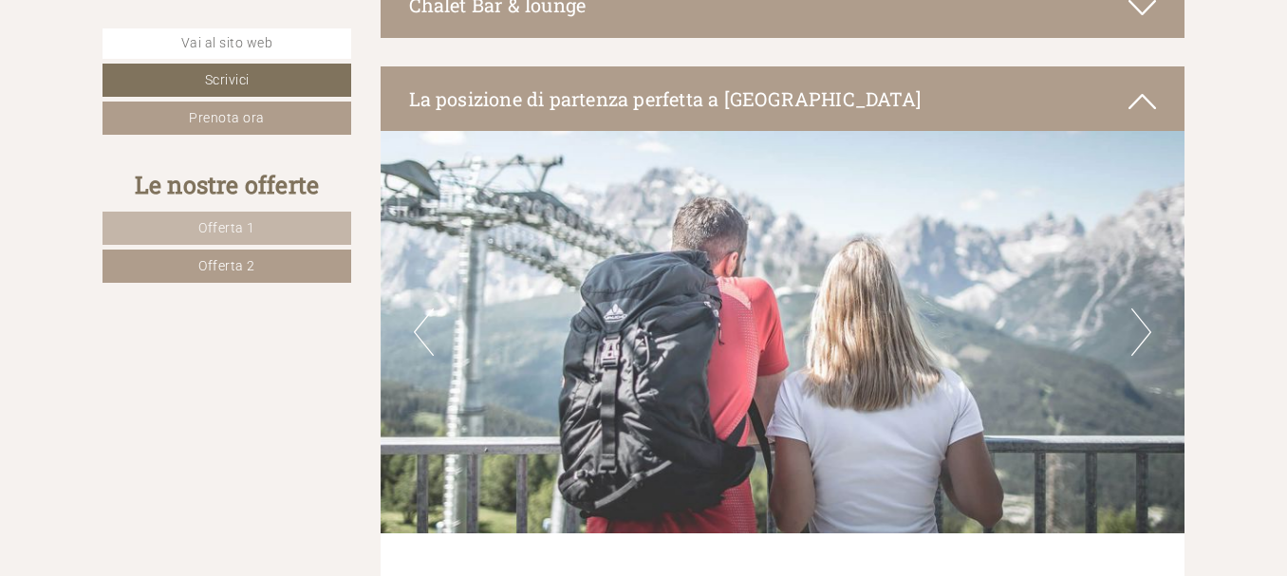
click at [1143, 308] on button "Next" at bounding box center [1141, 331] width 20 height 47
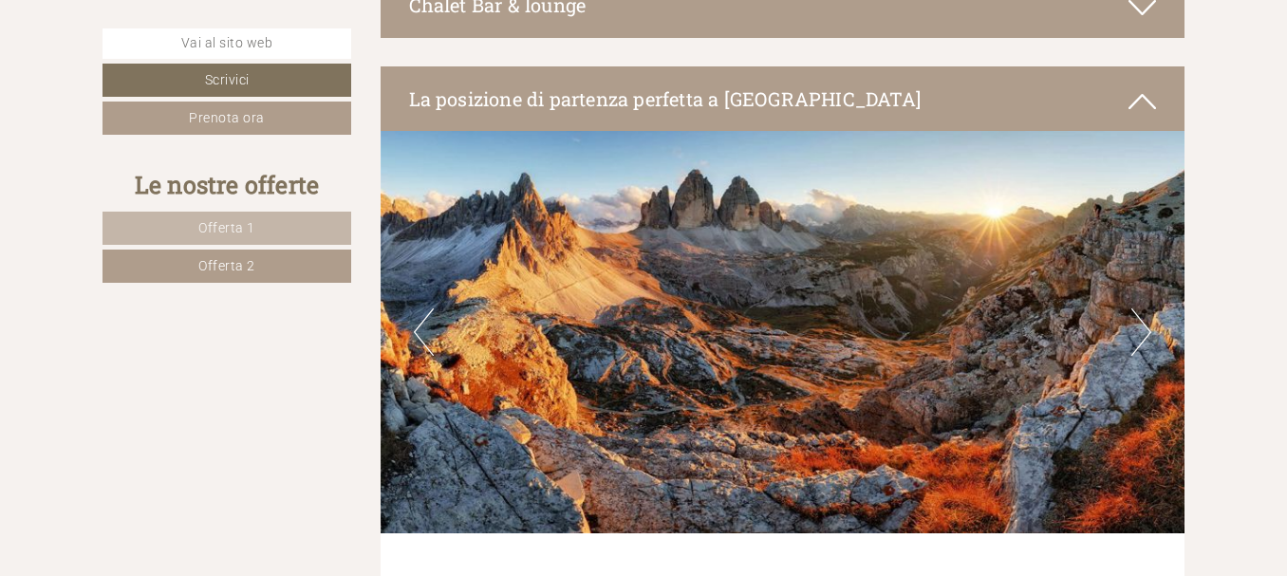
click at [1143, 308] on button "Next" at bounding box center [1141, 331] width 20 height 47
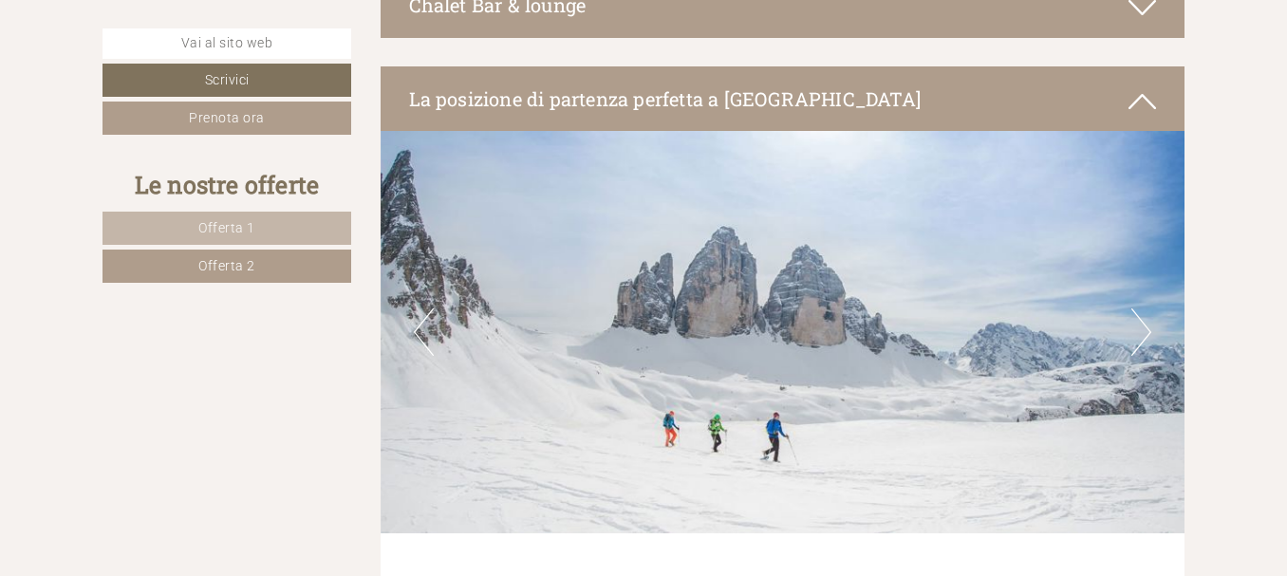
click at [1143, 308] on button "Next" at bounding box center [1141, 331] width 20 height 47
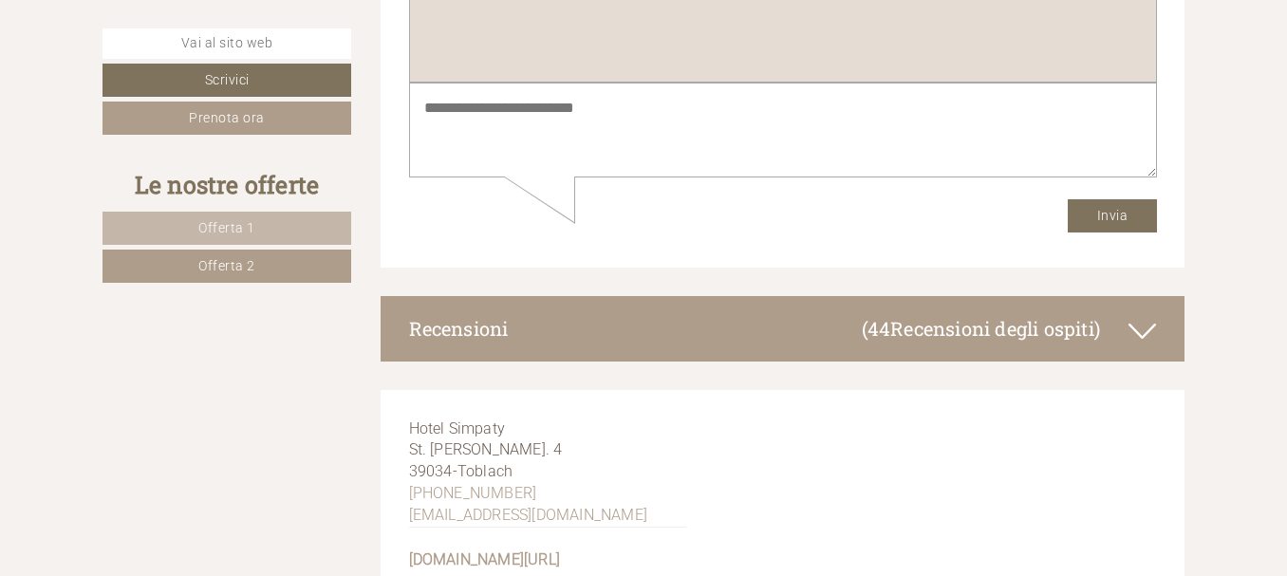
scroll to position [11173, 0]
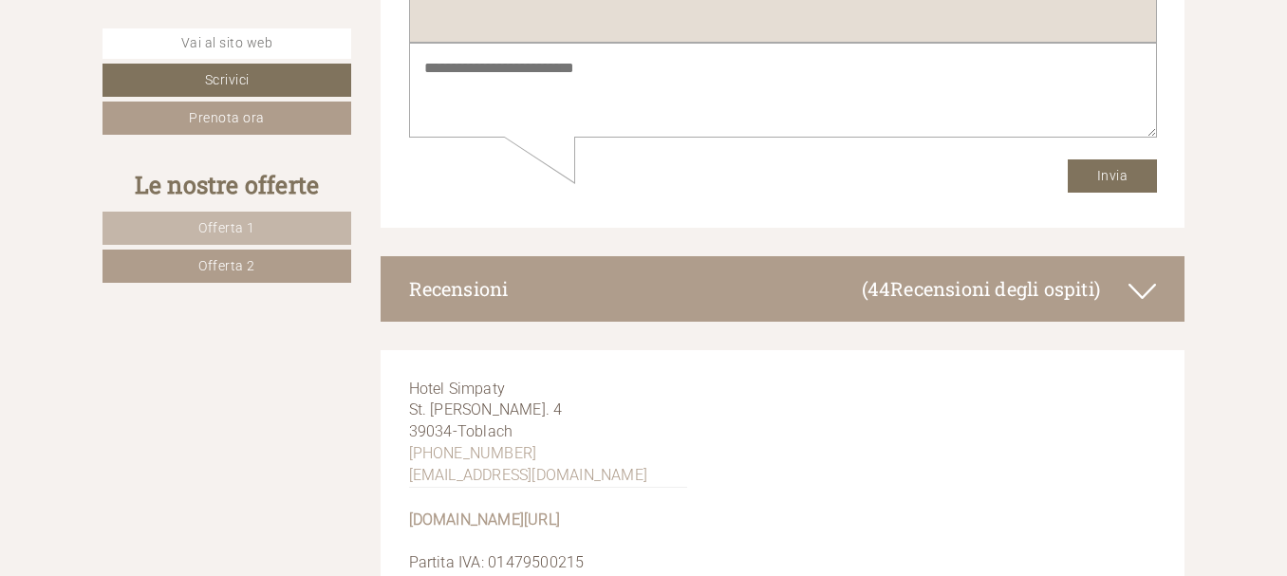
click at [1147, 275] on icon at bounding box center [1142, 291] width 28 height 32
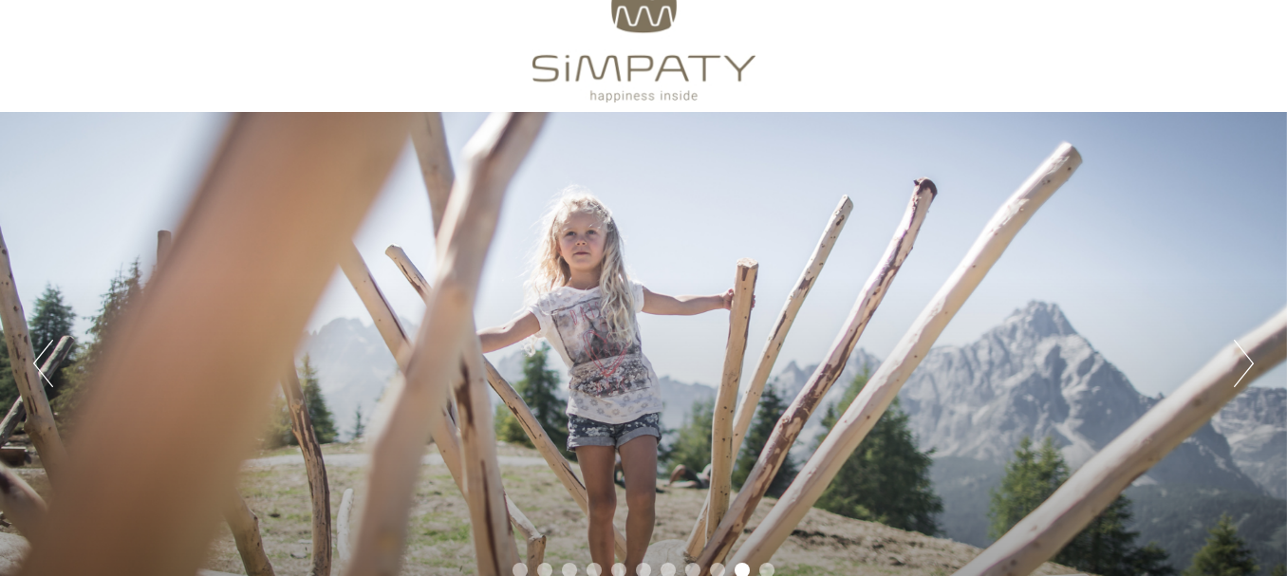
scroll to position [0, 0]
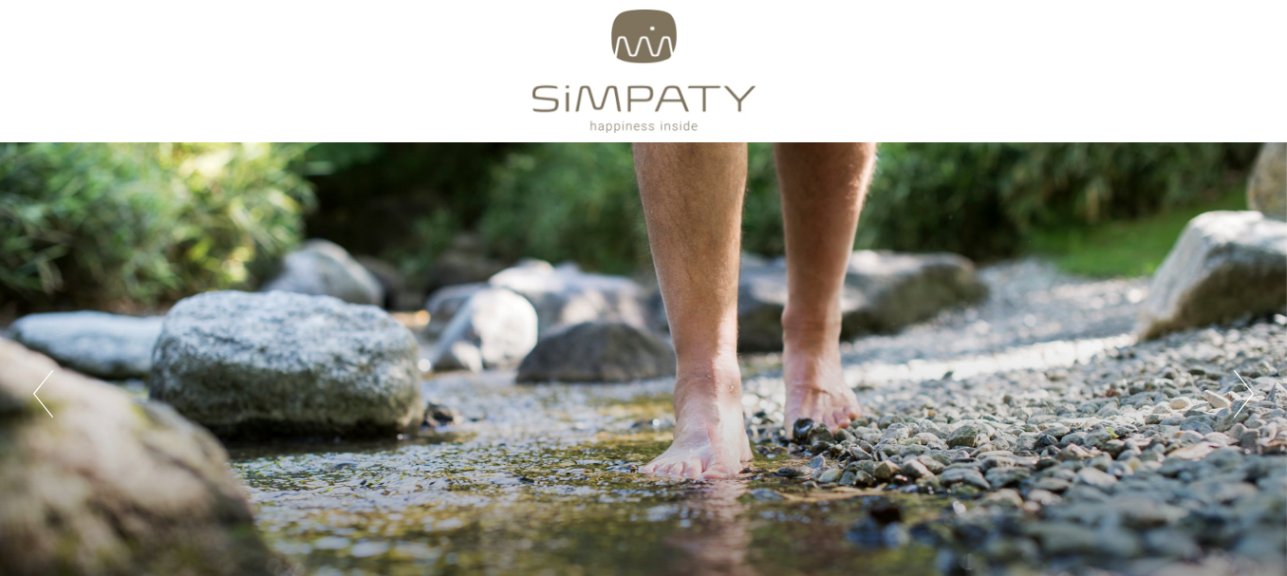
click at [1248, 379] on button "Next" at bounding box center [1244, 393] width 20 height 47
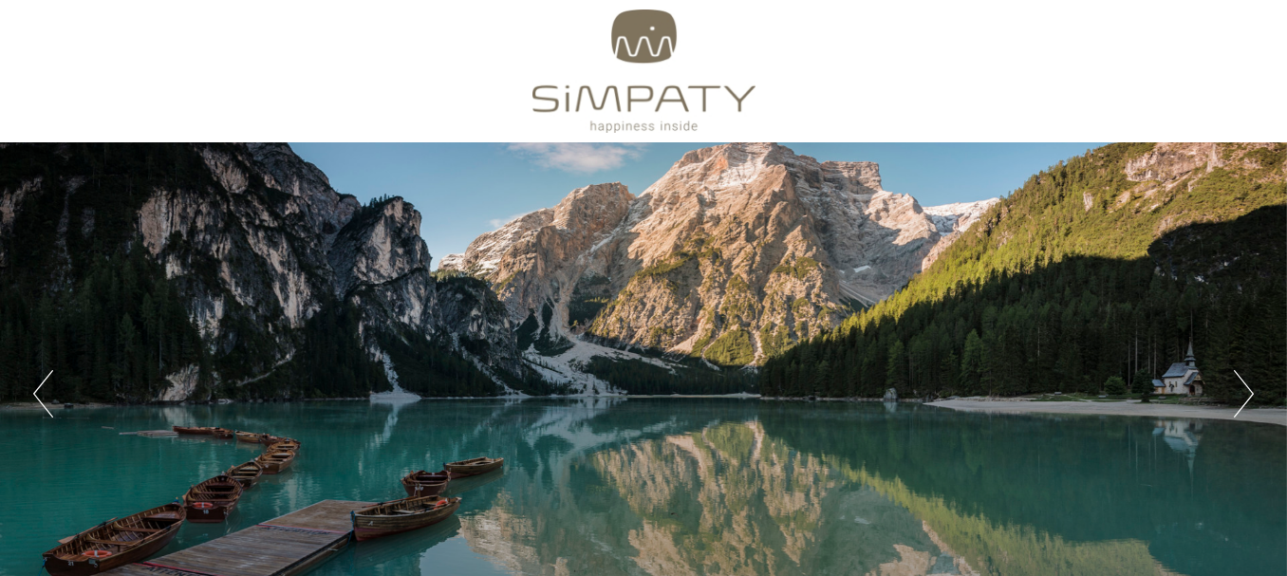
click at [1248, 379] on button "Next" at bounding box center [1244, 393] width 20 height 47
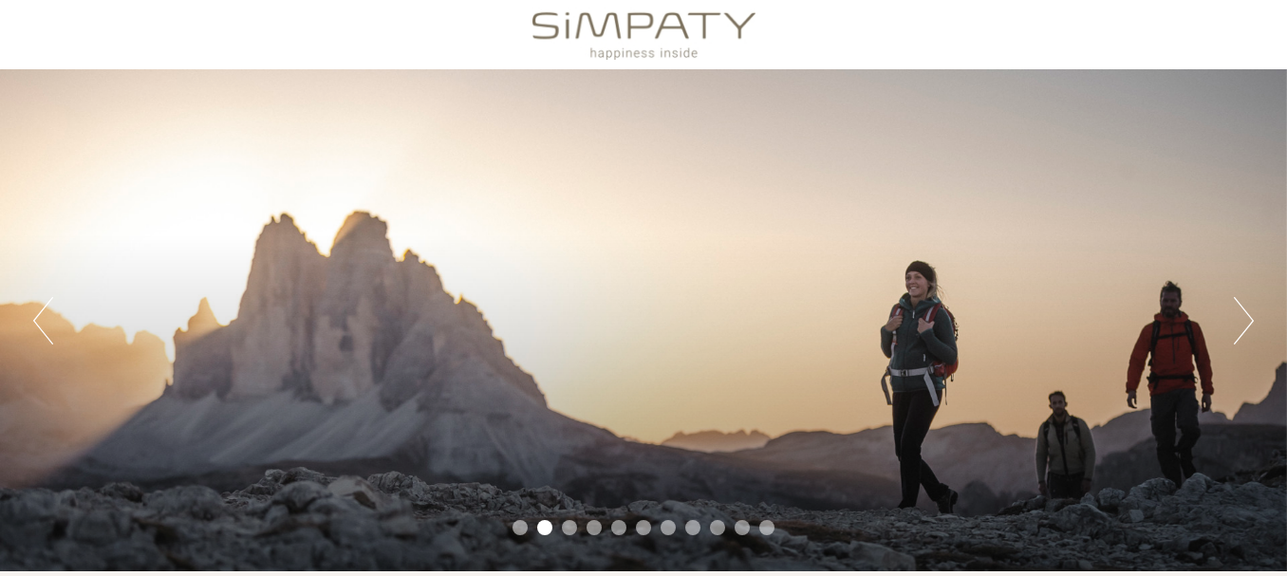
scroll to position [76, 0]
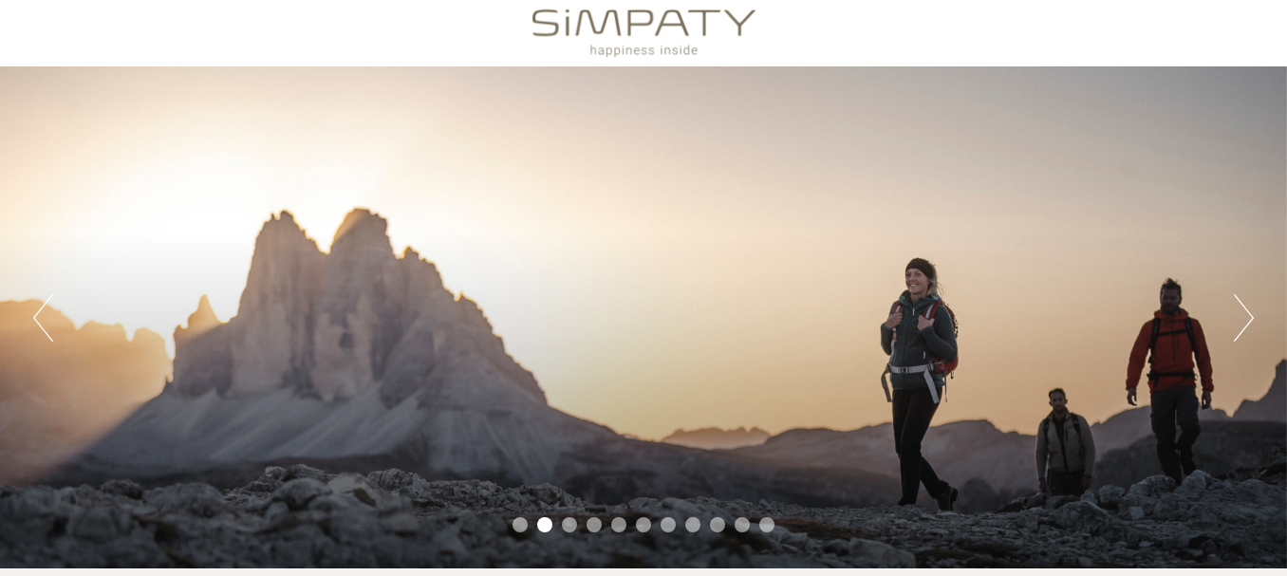
click at [1244, 310] on button "Next" at bounding box center [1244, 317] width 20 height 47
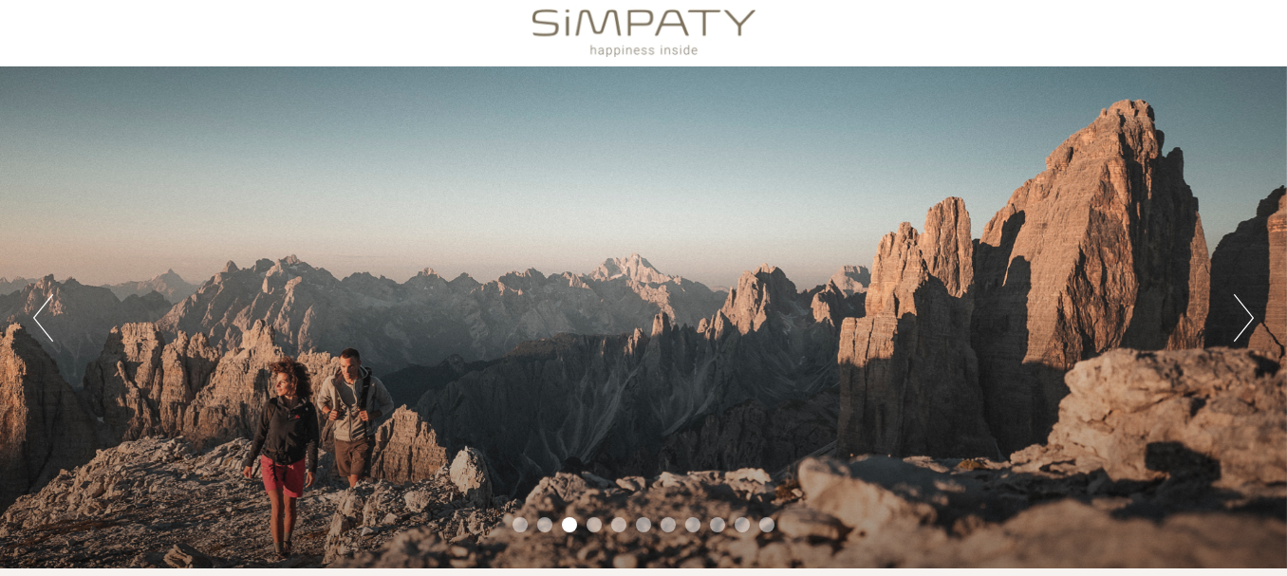
click at [1244, 310] on button "Next" at bounding box center [1244, 317] width 20 height 47
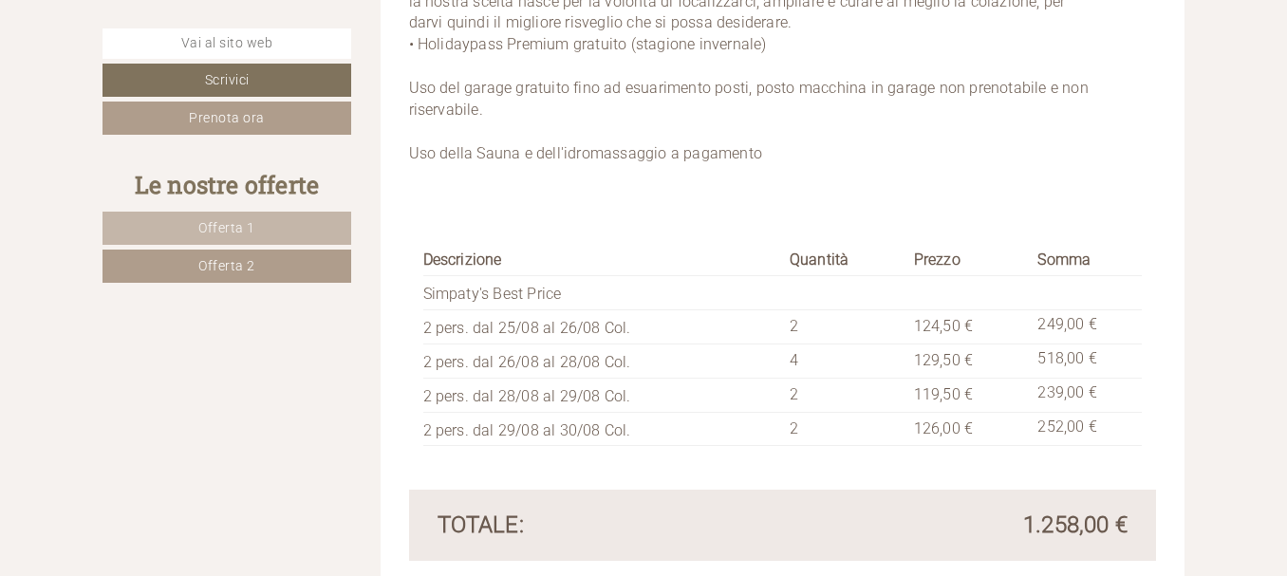
scroll to position [2999, 0]
